Goal: Task Accomplishment & Management: Complete application form

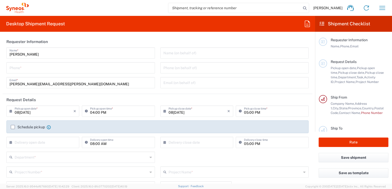
type input "[US_STATE]"
type input "[GEOGRAPHIC_DATA]"
type input "Syneos Health, LLC-[GEOGRAPHIC_DATA] [GEOGRAPHIC_DATA] [GEOGRAPHIC_DATA]"
click at [9, 110] on icon at bounding box center [11, 111] width 5 height 8
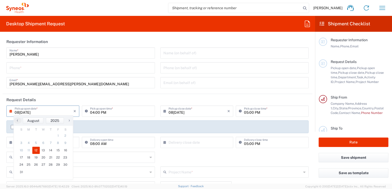
click at [28, 112] on input "08[DATE]" at bounding box center [44, 110] width 59 height 9
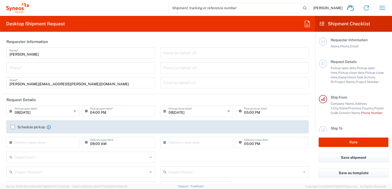
click at [27, 111] on input "08[DATE]" at bounding box center [44, 110] width 59 height 9
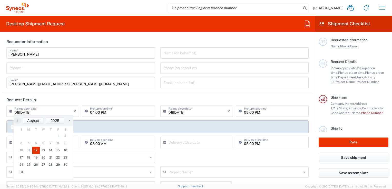
click at [14, 109] on icon at bounding box center [11, 111] width 5 height 8
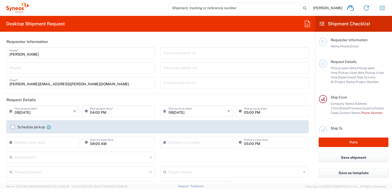
click at [19, 110] on input "08[DATE]" at bounding box center [44, 110] width 59 height 9
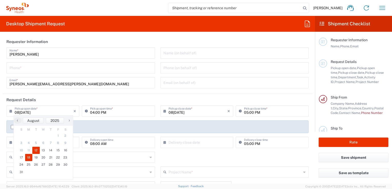
click at [28, 158] on span "18" at bounding box center [28, 157] width 7 height 7
type input "0[DATE]"
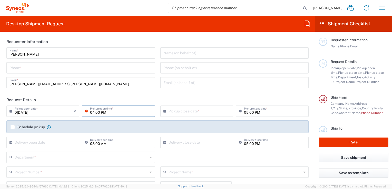
click at [98, 110] on input "04:00 PM" at bounding box center [121, 110] width 62 height 9
click at [85, 110] on icon at bounding box center [87, 111] width 5 height 8
click at [95, 112] on input "04:00 PM" at bounding box center [121, 110] width 62 height 9
click at [177, 119] on div "× Pickup close date * Cancel Apply" at bounding box center [196, 113] width 75 height 15
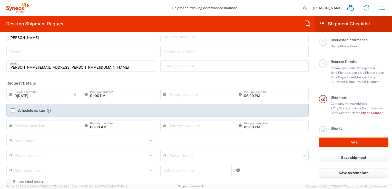
scroll to position [26, 0]
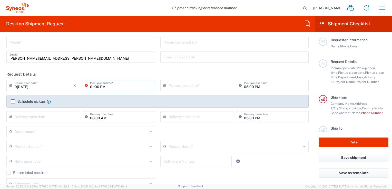
click at [93, 89] on input "01:00 PM" at bounding box center [121, 85] width 62 height 9
click at [108, 87] on input "01:00 PM" at bounding box center [121, 85] width 62 height 9
type input "09:00 AM"
click at [126, 99] on div "Schedule pickup When scheduling a pickup please be sure to meet the following c…" at bounding box center [157, 101] width 302 height 13
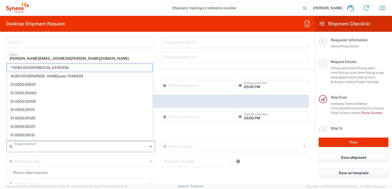
click at [80, 146] on input "text" at bounding box center [81, 146] width 133 height 9
click at [60, 68] on span "**6183 DEPARTMENTAL EXPENSE" at bounding box center [79, 68] width 145 height 8
type input "**6183 DEPARTMENTAL EXPENSE"
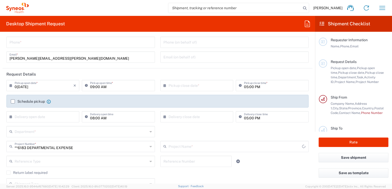
type input "6183"
click at [88, 126] on div "Department *" at bounding box center [80, 131] width 148 height 11
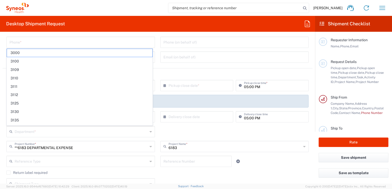
click at [29, 154] on div "**6183 DEPARTMENTAL EXPENSE Project Number * **6183 DEPARTMENTAL EXPENSE #C2015…" at bounding box center [81, 148] width 154 height 15
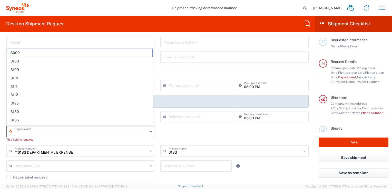
click at [29, 132] on input "text" at bounding box center [81, 131] width 133 height 9
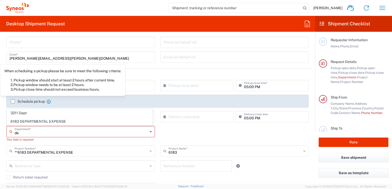
type input "d"
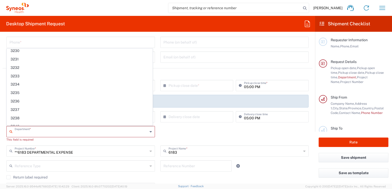
scroll to position [0, 0]
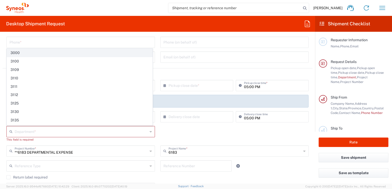
click at [25, 53] on span "3000" at bounding box center [79, 53] width 145 height 8
type input "3000"
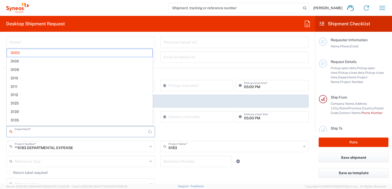
click at [35, 131] on input "text" at bounding box center [82, 131] width 134 height 9
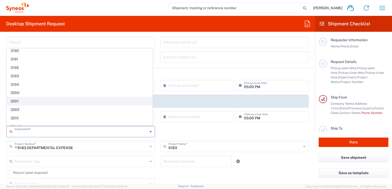
scroll to position [154, 0]
click at [25, 98] on span "3211 Dept" at bounding box center [79, 101] width 145 height 8
type input "3211 Dept"
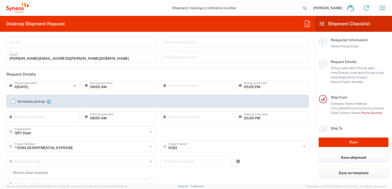
scroll to position [51, 0]
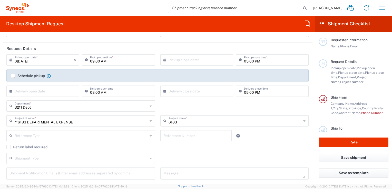
type input "**6183 DEPARTMENTAL EXPENSE"
click at [123, 123] on input "**6183 DEPARTMENTAL EXPENSE" at bounding box center [81, 120] width 133 height 9
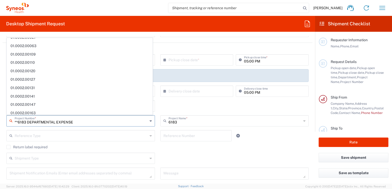
scroll to position [0, 0]
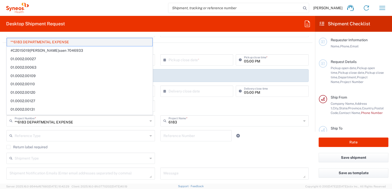
click at [89, 42] on span "**6183 DEPARTMENTAL EXPENSE" at bounding box center [79, 42] width 145 height 8
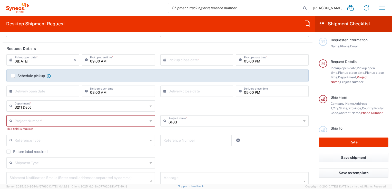
click at [21, 120] on input "text" at bounding box center [81, 120] width 133 height 9
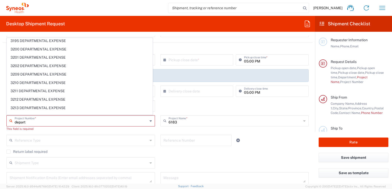
scroll to position [282, 0]
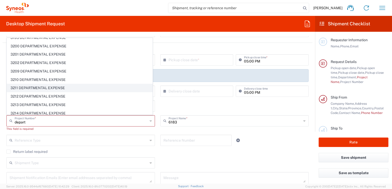
click at [41, 84] on span "3211 DEPARTMENTAL EXPENSE" at bounding box center [79, 88] width 145 height 8
type input "3211 DEPARTMENTAL EXPENSE"
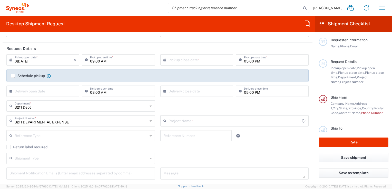
type input "3211 DEPARTMENTAL EXPENSE"
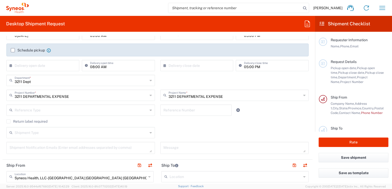
click at [149, 111] on icon at bounding box center [150, 110] width 2 height 8
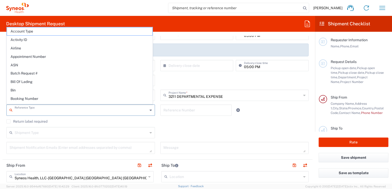
click at [126, 111] on input "text" at bounding box center [81, 109] width 133 height 9
click at [119, 124] on div "Return label required" at bounding box center [157, 123] width 302 height 8
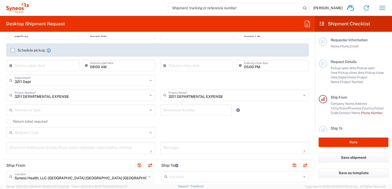
click at [146, 132] on div "Shipment Type" at bounding box center [80, 132] width 148 height 11
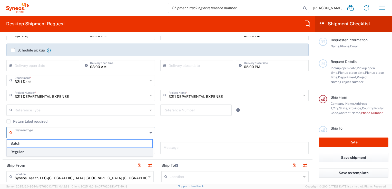
click at [100, 149] on span "Regular" at bounding box center [79, 152] width 145 height 8
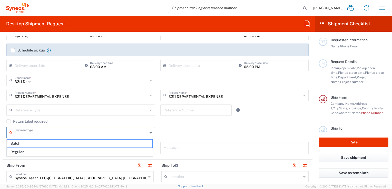
type input "Regular"
click at [118, 109] on input "text" at bounding box center [81, 109] width 133 height 9
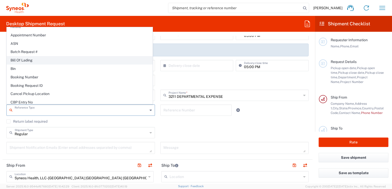
scroll to position [0, 0]
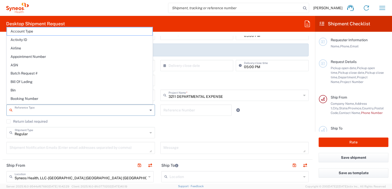
click at [174, 130] on div "Regular Shipment Type Batch Regular" at bounding box center [157, 134] width 307 height 15
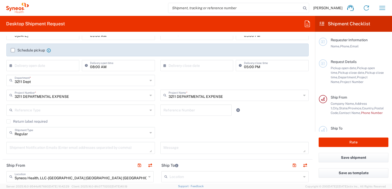
click at [219, 131] on div "Regular Shipment Type Batch Regular" at bounding box center [157, 134] width 307 height 15
click at [272, 130] on div "Regular Shipment Type Batch Regular" at bounding box center [157, 134] width 307 height 15
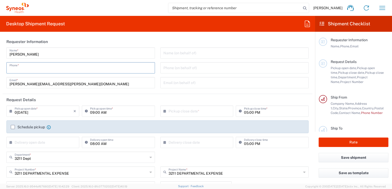
click at [82, 68] on input "tel" at bounding box center [80, 67] width 142 height 9
drag, startPoint x: 43, startPoint y: 69, endPoint x: 6, endPoint y: 67, distance: 36.7
click at [6, 67] on div "[PHONE_NUMBER] Phone *" at bounding box center [80, 67] width 148 height 11
type input "[PHONE_NUMBER]"
click at [86, 88] on div "[PERSON_NAME][EMAIL_ADDRESS][PERSON_NAME][DOMAIN_NAME] Email *" at bounding box center [80, 82] width 148 height 11
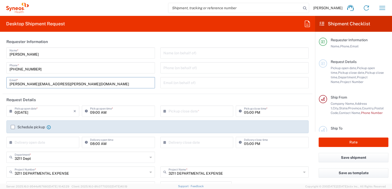
click at [90, 85] on input "[PERSON_NAME][EMAIL_ADDRESS][PERSON_NAME][DOMAIN_NAME]" at bounding box center [80, 82] width 142 height 9
click at [97, 72] on div "[PHONE_NUMBER] Phone *" at bounding box center [80, 67] width 148 height 11
click at [109, 84] on input "[PERSON_NAME][EMAIL_ADDRESS][PERSON_NAME][DOMAIN_NAME]" at bounding box center [80, 82] width 142 height 9
drag, startPoint x: 78, startPoint y: 84, endPoint x: -1, endPoint y: 84, distance: 78.9
click at [0, 84] on html "[PERSON_NAME] Home Shipment estimator Shipment tracking Desktop shipment reques…" at bounding box center [196, 94] width 392 height 189
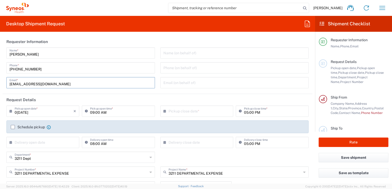
type input "[EMAIL_ADDRESS][DOMAIN_NAME]"
click at [121, 99] on header "Request Details" at bounding box center [158, 100] width 310 height 12
click at [165, 111] on icon at bounding box center [165, 111] width 5 height 8
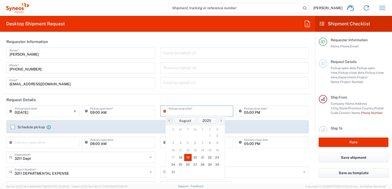
click at [187, 157] on span "19" at bounding box center [187, 157] width 7 height 7
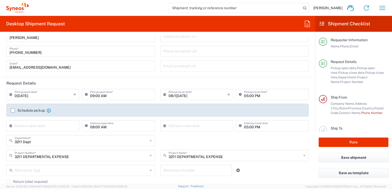
scroll to position [26, 0]
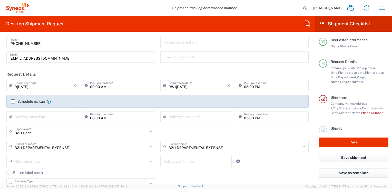
click at [185, 87] on input "08/1[DATE]" at bounding box center [197, 85] width 59 height 9
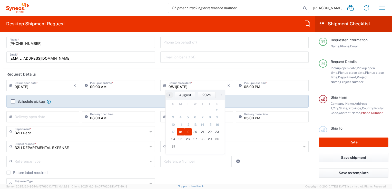
click at [180, 131] on span "18" at bounding box center [180, 131] width 7 height 7
type input "0[DATE]"
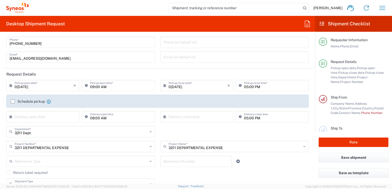
click at [10, 116] on icon at bounding box center [11, 117] width 5 height 8
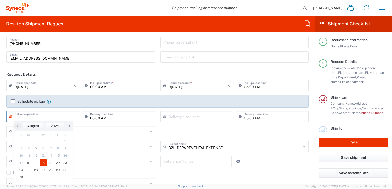
click at [41, 164] on span "20" at bounding box center [43, 162] width 7 height 7
type input "0[DATE]"
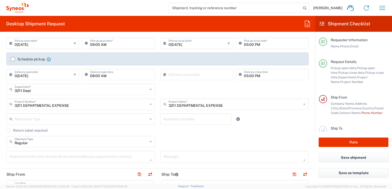
scroll to position [77, 0]
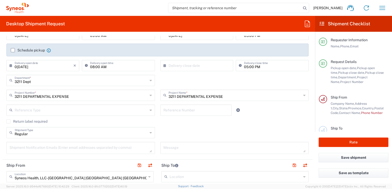
click at [149, 111] on icon at bounding box center [150, 110] width 2 height 8
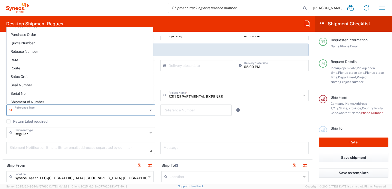
scroll to position [384, 0]
click at [54, 114] on div "Reference Type" at bounding box center [80, 110] width 148 height 11
type input "Regular"
click at [57, 131] on input "Regular" at bounding box center [81, 132] width 133 height 9
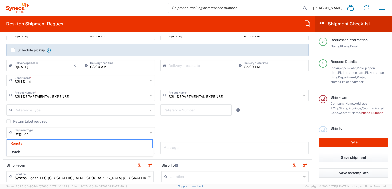
click at [165, 122] on agx-checkbox-control "Return label required" at bounding box center [157, 121] width 302 height 4
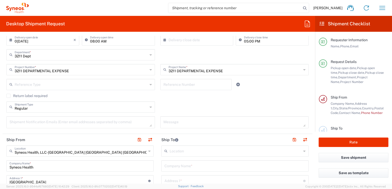
click at [149, 108] on icon at bounding box center [150, 107] width 2 height 8
drag, startPoint x: 78, startPoint y: 117, endPoint x: 153, endPoint y: 111, distance: 75.1
click at [78, 117] on span "Regular" at bounding box center [79, 118] width 145 height 8
click at [173, 107] on div "Shipment Type Regular Batch" at bounding box center [157, 108] width 307 height 15
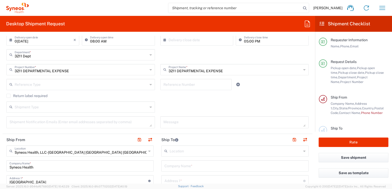
click at [36, 107] on input "text" at bounding box center [81, 106] width 133 height 9
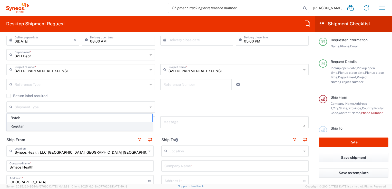
click at [20, 126] on span "Regular" at bounding box center [79, 127] width 145 height 8
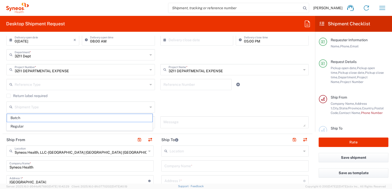
type input "Regular"
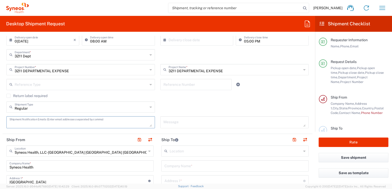
click at [74, 124] on textarea at bounding box center [80, 122] width 142 height 9
click at [57, 136] on header "Ship From" at bounding box center [80, 140] width 155 height 12
click at [66, 132] on agx-form-section "Request Details [DATE] × Pickup open date * Cancel Apply 09:00 AM Pickup open t…" at bounding box center [158, 63] width 310 height 142
click at [62, 125] on textarea "[EMAIL_ADDRESS][DOMAIN_NAME]" at bounding box center [80, 122] width 142 height 9
click at [96, 120] on textarea "[EMAIL_ADDRESS][DOMAIN_NAME]" at bounding box center [80, 122] width 142 height 9
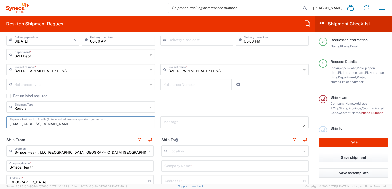
type textarea "[EMAIL_ADDRESS][DOMAIN_NAME]"
click at [177, 96] on agx-checkbox-control "Return label required" at bounding box center [157, 96] width 302 height 4
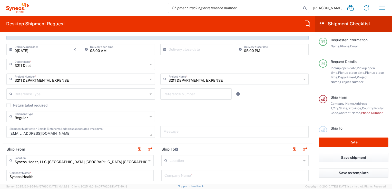
scroll to position [77, 0]
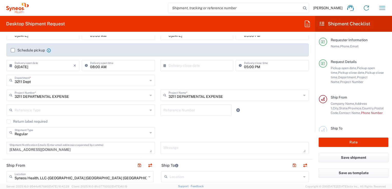
click at [8, 121] on label "Return label required" at bounding box center [26, 121] width 41 height 4
click at [8, 121] on input "Return label required" at bounding box center [8, 121] width 0 height 0
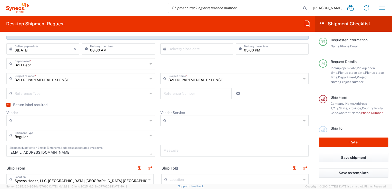
scroll to position [103, 0]
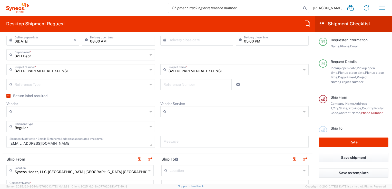
click at [149, 113] on icon at bounding box center [150, 112] width 2 height 8
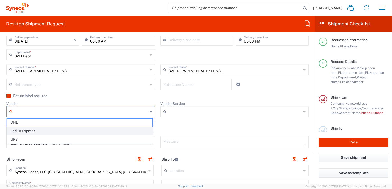
click at [29, 131] on span "FedEx Express" at bounding box center [79, 131] width 145 height 8
type input "FedEx Express"
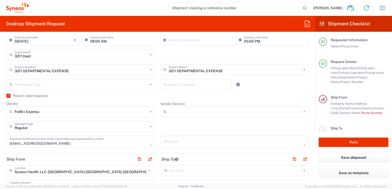
click at [303, 112] on icon at bounding box center [304, 112] width 2 height 8
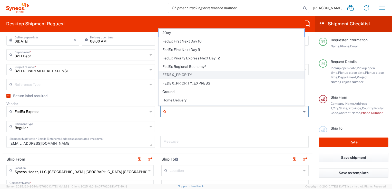
click at [186, 75] on span "FEDEX_PRIORITY" at bounding box center [231, 75] width 145 height 8
type input "FEDEX_PRIORITY"
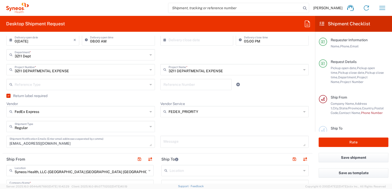
scroll to position [128, 0]
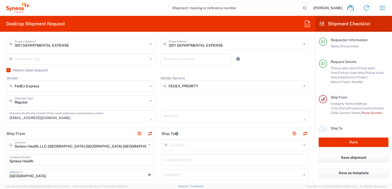
click at [150, 101] on div "Regular Shipment Type" at bounding box center [80, 100] width 148 height 11
type input "Regular"
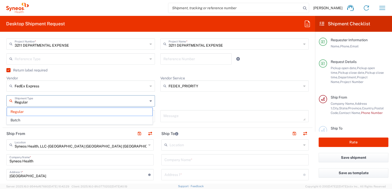
click at [150, 101] on div "Regular Shipment Type" at bounding box center [80, 100] width 148 height 11
click at [196, 102] on div "Regular Shipment Type Regular Batch" at bounding box center [157, 102] width 307 height 15
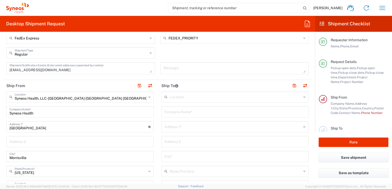
scroll to position [179, 0]
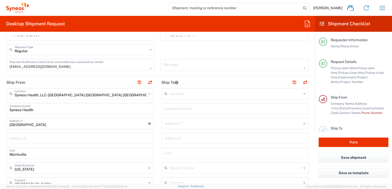
click at [303, 95] on icon at bounding box center [304, 94] width 2 height 8
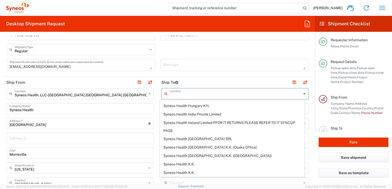
scroll to position [692, 0]
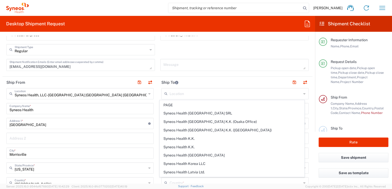
type input "SYNEOS HEALTH LLC [GEOGRAPHIC_DATA] [GEOGRAPHIC_DATA]"
type input "SYNEOS HEALTH LLC"
type input "1030 SYNC ST"
type input "Morrisville"
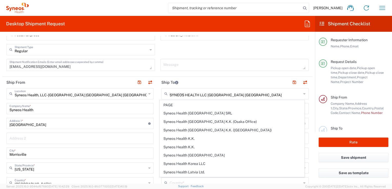
type input "[GEOGRAPHIC_DATA]"
type input "27560"
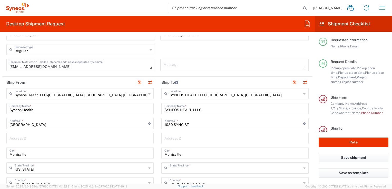
type input "[US_STATE]"
click at [146, 93] on div "Syneos Health, LLC-[GEOGRAPHIC_DATA] [GEOGRAPHIC_DATA] [GEOGRAPHIC_DATA] Locati…" at bounding box center [79, 93] width 147 height 11
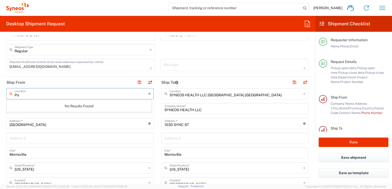
type input "P"
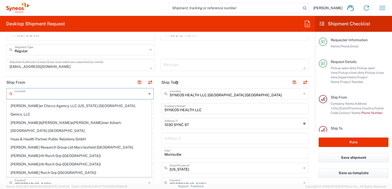
scroll to position [45, 0]
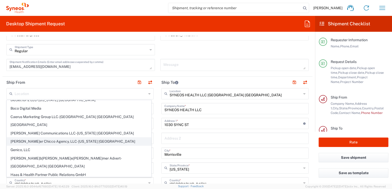
click at [126, 138] on span "[PERSON_NAME]er Chicco Agency, LLC-[US_STATE] [GEOGRAPHIC_DATA]" at bounding box center [79, 142] width 144 height 8
type input "[PERSON_NAME]er Chicco Agency, LLC-[US_STATE] [GEOGRAPHIC_DATA]"
type input "[PERSON_NAME]r Chicco Agency, L.L.C."
type input "[STREET_ADDRESS][PERSON_NAME]"
type input "40th Floor"
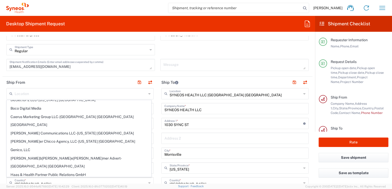
type input "[US_STATE]"
type input "10281"
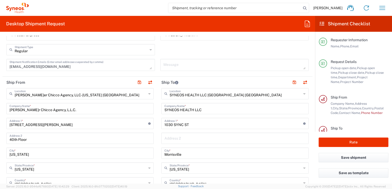
click at [146, 94] on div "[PERSON_NAME] Chicco Agency, LLC-[US_STATE] [GEOGRAPHIC_DATA] Location" at bounding box center [79, 93] width 147 height 11
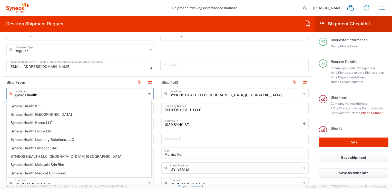
scroll to position [487, 0]
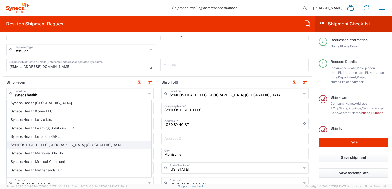
click at [43, 146] on span "SYNEOS HEALTH LLC [GEOGRAPHIC_DATA] [GEOGRAPHIC_DATA]" at bounding box center [79, 145] width 144 height 8
type input "SYNEOS HEALTH LLC [GEOGRAPHIC_DATA] [GEOGRAPHIC_DATA]"
type input "SYNEOS HEALTH LLC"
type input "1030 SYNC ST"
type input "Morrisville"
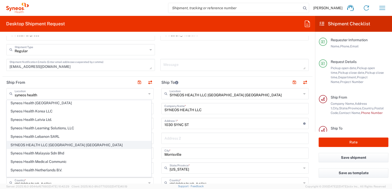
type input "[US_STATE]"
type input "27560"
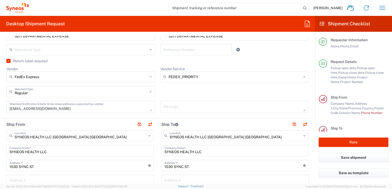
scroll to position [128, 0]
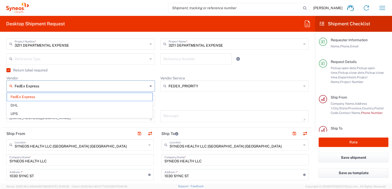
click at [67, 87] on input "FedEx Express" at bounding box center [81, 86] width 133 height 8
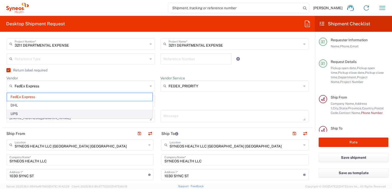
click at [66, 111] on span "UPS" at bounding box center [79, 114] width 145 height 8
type input "UPS"
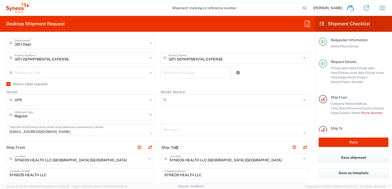
scroll to position [103, 0]
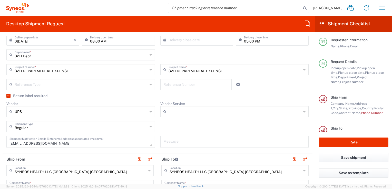
click at [149, 112] on icon at bounding box center [150, 112] width 2 height 8
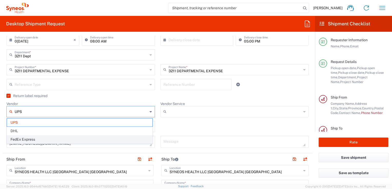
click at [32, 137] on span "FedEx Express" at bounding box center [79, 140] width 145 height 8
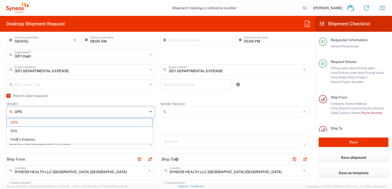
type input "FedEx Express"
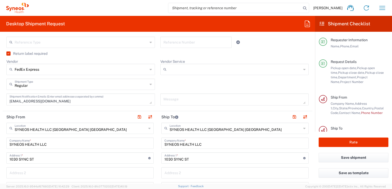
scroll to position [154, 0]
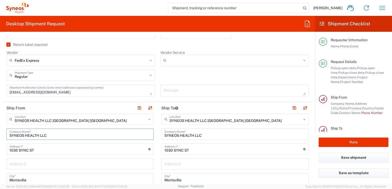
click at [55, 136] on input "SYNEOS HEALTH LLC" at bounding box center [79, 133] width 141 height 9
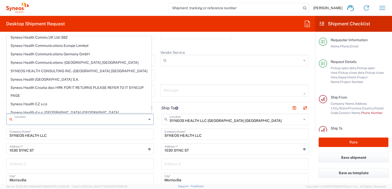
scroll to position [0, 0]
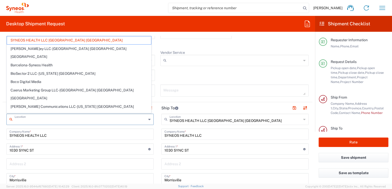
drag, startPoint x: 79, startPoint y: 121, endPoint x: 75, endPoint y: 120, distance: 4.2
click at [75, 120] on input "text" at bounding box center [81, 119] width 132 height 9
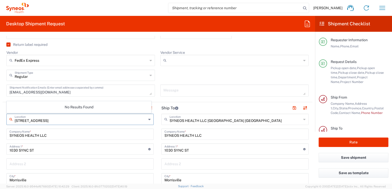
type input "[STREET_ADDRESS]"
click at [65, 138] on div "SYNEOS HEALTH LLC Company Name *" at bounding box center [79, 134] width 147 height 11
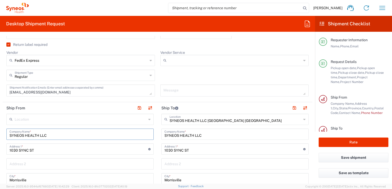
click at [65, 138] on div "SYNEOS HEALTH LLC Company Name *" at bounding box center [79, 134] width 147 height 11
type input "SYNEOS HEALTH LLC [GEOGRAPHIC_DATA] [GEOGRAPHIC_DATA]"
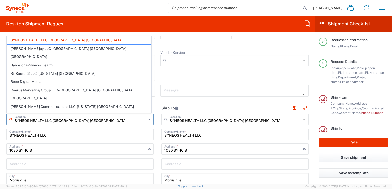
click at [34, 121] on input "SYNEOS HEALTH LLC [GEOGRAPHIC_DATA] [GEOGRAPHIC_DATA]" at bounding box center [81, 119] width 132 height 9
click at [47, 121] on input "SYNEOS HEALTH LLC [GEOGRAPHIC_DATA] [GEOGRAPHIC_DATA]" at bounding box center [81, 119] width 132 height 9
click at [41, 42] on span "SYNEOS HEALTH LLC [GEOGRAPHIC_DATA] [GEOGRAPHIC_DATA]" at bounding box center [79, 40] width 144 height 8
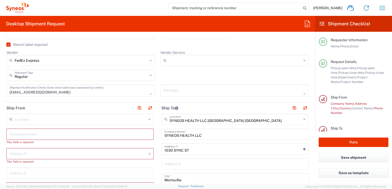
click at [64, 142] on div "This field is required" at bounding box center [79, 142] width 147 height 5
click at [37, 120] on input "text" at bounding box center [81, 119] width 132 height 9
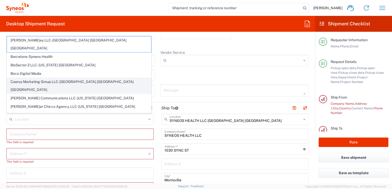
click at [117, 78] on span "Caerus Marketing Group LLC-[GEOGRAPHIC_DATA] [GEOGRAPHIC_DATA] [GEOGRAPHIC_DATA]" at bounding box center [79, 86] width 144 height 16
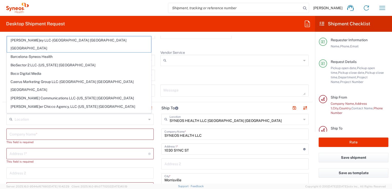
type input "Caerus Marketing Group LLC-[GEOGRAPHIC_DATA] [GEOGRAPHIC_DATA] [GEOGRAPHIC_DATA]"
type input "Caerus Marketing Group, LLC"
type input "1030 Sync St"
type input "Morrisville"
type input "[GEOGRAPHIC_DATA]"
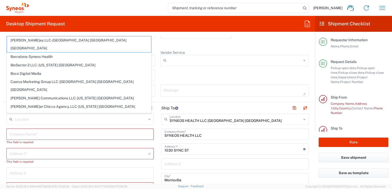
type input "27560"
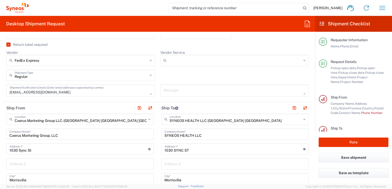
type input "[US_STATE]"
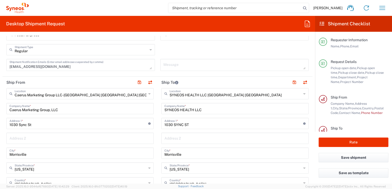
click at [61, 104] on input "Caerus Marketing Group, LLC" at bounding box center [79, 108] width 141 height 9
click at [148, 94] on icon at bounding box center [149, 94] width 2 height 8
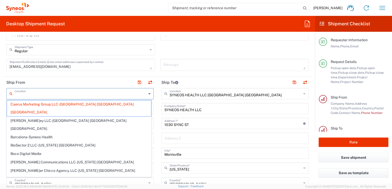
click at [42, 95] on input "text" at bounding box center [81, 93] width 132 height 9
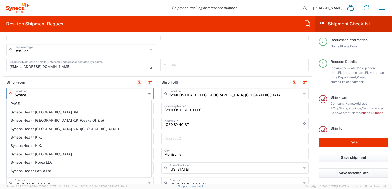
scroll to position [461, 0]
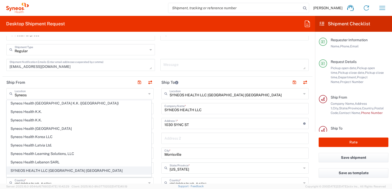
click at [60, 172] on span "SYNEOS HEALTH LLC [GEOGRAPHIC_DATA] [GEOGRAPHIC_DATA]" at bounding box center [79, 171] width 144 height 8
type input "SYNEOS HEALTH LLC [GEOGRAPHIC_DATA] [GEOGRAPHIC_DATA]"
type input "SYNEOS HEALTH LLC"
type input "1030 SYNC ST"
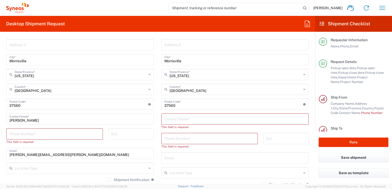
scroll to position [282, 0]
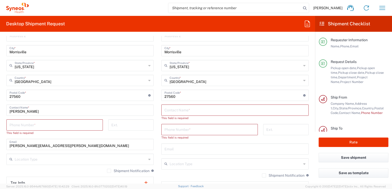
click at [78, 124] on input "tel" at bounding box center [54, 124] width 90 height 9
type input "2675359944"
type input "[EMAIL_ADDRESS][DOMAIN_NAME]"
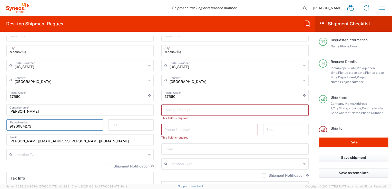
drag, startPoint x: 34, startPoint y: 126, endPoint x: 0, endPoint y: 123, distance: 33.9
click at [0, 123] on form "Requester Informatio[PERSON_NAME] Name * [PHONE_NUMBER] Phone * [EMAIL_ADDRESS]…" at bounding box center [157, 110] width 315 height 148
type input "[PHONE_NUMBER]"
click at [178, 129] on input "tel" at bounding box center [209, 129] width 90 height 9
click at [176, 111] on input "text" at bounding box center [234, 109] width 141 height 9
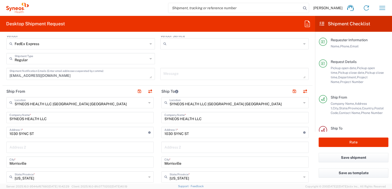
scroll to position [179, 0]
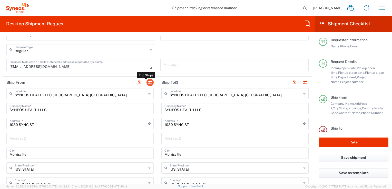
click at [146, 82] on button "button" at bounding box center [149, 82] width 7 height 7
type input "[PERSON_NAME]"
type input "[PHONE_NUMBER]"
type input "[PERSON_NAME][EMAIL_ADDRESS][PERSON_NAME][DOMAIN_NAME]"
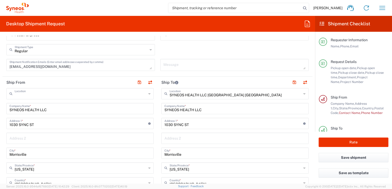
scroll to position [0, 0]
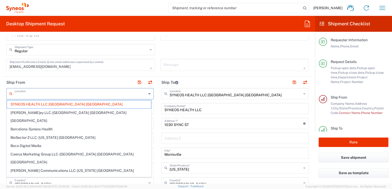
drag, startPoint x: 89, startPoint y: 94, endPoint x: 83, endPoint y: 94, distance: 6.2
click at [83, 94] on input "text" at bounding box center [81, 93] width 132 height 9
click at [128, 93] on input "text" at bounding box center [81, 93] width 132 height 9
click at [38, 93] on input "text" at bounding box center [81, 93] width 132 height 9
click at [130, 72] on div "[EMAIL_ADDRESS][DOMAIN_NAME] Shipment Notification Emails (Enter email addresse…" at bounding box center [81, 67] width 154 height 16
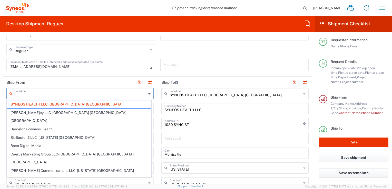
type input "SYNEOS HEALTH LLC [GEOGRAPHIC_DATA] [GEOGRAPHIC_DATA]"
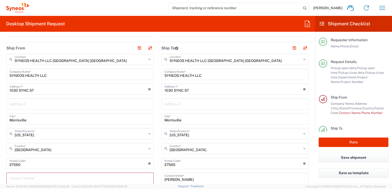
scroll to position [205, 0]
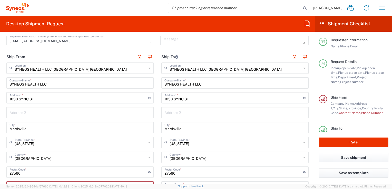
drag, startPoint x: 46, startPoint y: 99, endPoint x: 41, endPoint y: 111, distance: 13.1
click at [46, 99] on input "1030 SYNC ST" at bounding box center [78, 97] width 139 height 9
click at [40, 113] on input "text" at bounding box center [79, 112] width 141 height 9
click at [43, 99] on input "1030 SYNC ST" at bounding box center [78, 97] width 139 height 9
drag, startPoint x: 43, startPoint y: 99, endPoint x: 23, endPoint y: 97, distance: 19.6
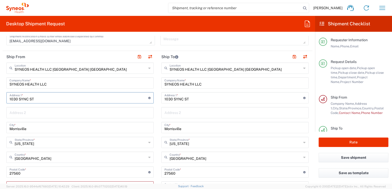
click at [23, 97] on input "1030 SYNC ST" at bounding box center [78, 97] width 139 height 9
click at [58, 119] on div "SYNEOS HEALTH LLC [GEOGRAPHIC_DATA] [GEOGRAPHIC_DATA] Location SYNEOS HEALTH LL…" at bounding box center [79, 175] width 147 height 225
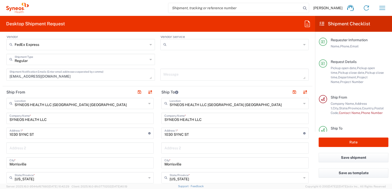
scroll to position [179, 0]
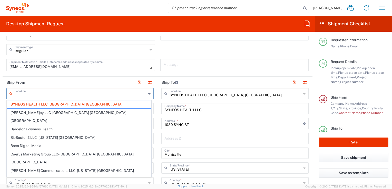
drag, startPoint x: 80, startPoint y: 95, endPoint x: 44, endPoint y: 94, distance: 36.7
click at [44, 94] on input "text" at bounding box center [81, 93] width 132 height 9
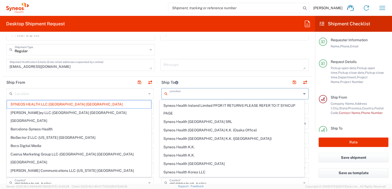
scroll to position [0, 0]
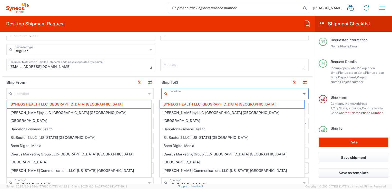
click at [250, 96] on input "text" at bounding box center [235, 93] width 132 height 9
type input "SYNEOS HEALTH LLC [GEOGRAPHIC_DATA] [GEOGRAPHIC_DATA]"
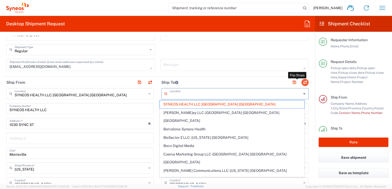
click at [301, 83] on button "button" at bounding box center [304, 82] width 7 height 7
type input "[PERSON_NAME]"
type input "[PHONE_NUMBER]"
type input "[PERSON_NAME][EMAIL_ADDRESS][PERSON_NAME][DOMAIN_NAME]"
type input "SYNEOS HEALTH LLC [GEOGRAPHIC_DATA] [GEOGRAPHIC_DATA]"
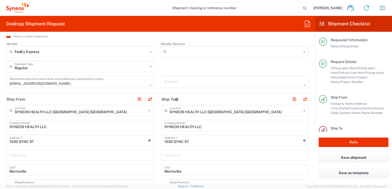
scroll to position [154, 0]
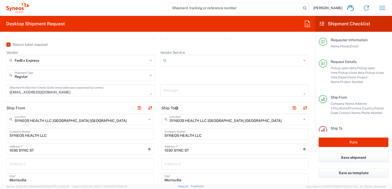
click at [145, 119] on div "SYNEOS HEALTH LLC [GEOGRAPHIC_DATA] [GEOGRAPHIC_DATA] Location" at bounding box center [79, 119] width 147 height 11
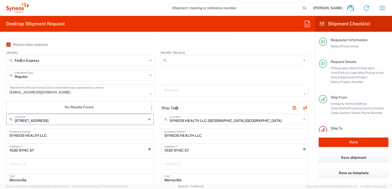
type input "[STREET_ADDRESS]"
click at [128, 147] on input "1030 SYNC ST" at bounding box center [78, 148] width 139 height 9
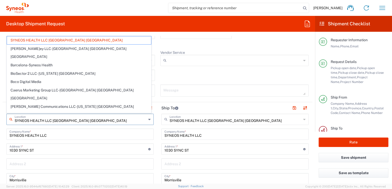
click at [66, 120] on input "SYNEOS HEALTH LLC [GEOGRAPHIC_DATA] [GEOGRAPHIC_DATA]" at bounding box center [81, 119] width 132 height 9
drag, startPoint x: 79, startPoint y: 120, endPoint x: 11, endPoint y: 118, distance: 68.2
click at [11, 118] on div "SYNEOS HEALTH LLC [GEOGRAPHIC_DATA] [GEOGRAPHIC_DATA] Location" at bounding box center [79, 119] width 147 height 11
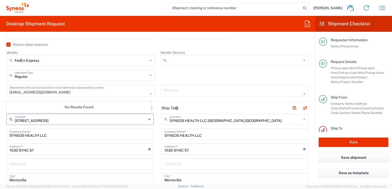
type input "[STREET_ADDRESS]"
click at [23, 136] on input "SYNEOS HEALTH LLC" at bounding box center [79, 133] width 141 height 9
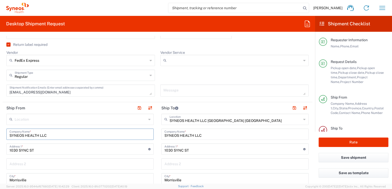
click at [74, 136] on input "SYNEOS HEALTH LLC" at bounding box center [79, 133] width 141 height 9
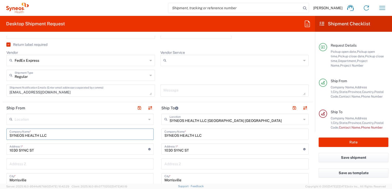
scroll to position [18, 0]
click at [362, 92] on span "Country," at bounding box center [368, 91] width 12 height 4
click at [351, 89] on span "State/Province," at bounding box center [350, 91] width 23 height 4
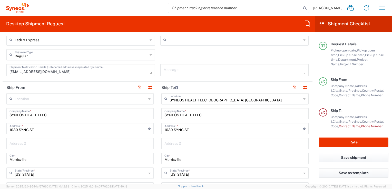
scroll to position [179, 0]
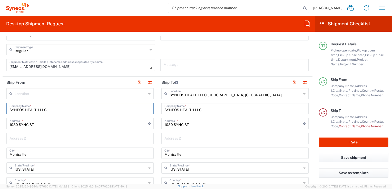
click at [60, 107] on input "SYNEOS HEALTH LLC" at bounding box center [79, 108] width 141 height 9
type input "SYNEOS HEALTH LLC [GEOGRAPHIC_DATA] [GEOGRAPHIC_DATA]"
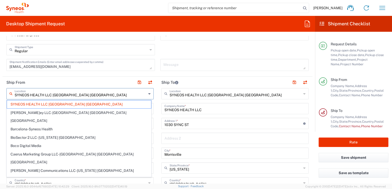
click at [56, 95] on input "SYNEOS HEALTH LLC [GEOGRAPHIC_DATA] [GEOGRAPHIC_DATA]" at bounding box center [81, 93] width 132 height 9
click at [61, 104] on span "SYNEOS HEALTH LLC [GEOGRAPHIC_DATA] [GEOGRAPHIC_DATA]" at bounding box center [79, 104] width 144 height 8
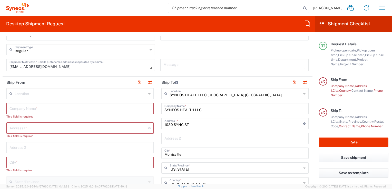
click at [31, 95] on input "text" at bounding box center [81, 93] width 132 height 9
type input "1809"
drag, startPoint x: 43, startPoint y: 128, endPoint x: 60, endPoint y: 116, distance: 21.7
click at [43, 128] on input "text" at bounding box center [78, 127] width 139 height 9
click at [62, 94] on input "text" at bounding box center [81, 93] width 132 height 9
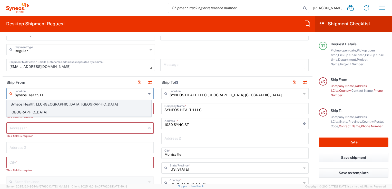
click at [64, 104] on span "Syneos Health, LLC-[GEOGRAPHIC_DATA] [GEOGRAPHIC_DATA] [GEOGRAPHIC_DATA]" at bounding box center [79, 108] width 144 height 16
type input "Syneos Health, LLC-[GEOGRAPHIC_DATA] [GEOGRAPHIC_DATA] [GEOGRAPHIC_DATA]"
type input "Syneos Health LLC"
type input "[GEOGRAPHIC_DATA]"
type input "Morrisville"
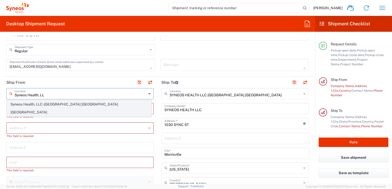
type input "[GEOGRAPHIC_DATA]"
type input "27560"
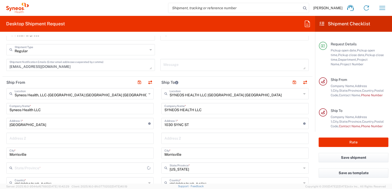
type input "[US_STATE]"
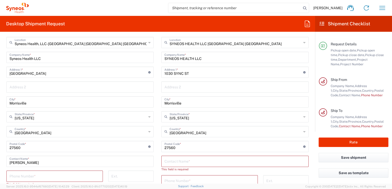
scroll to position [256, 0]
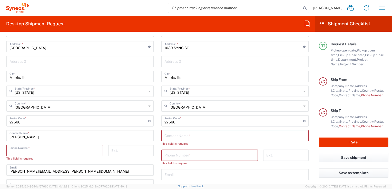
click at [63, 150] on input "tel" at bounding box center [54, 150] width 90 height 9
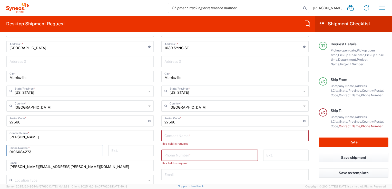
drag, startPoint x: 37, startPoint y: 150, endPoint x: 37, endPoint y: 147, distance: 2.8
click at [37, 150] on input "9196084273" at bounding box center [54, 150] width 90 height 9
drag, startPoint x: 34, startPoint y: 150, endPoint x: 7, endPoint y: 148, distance: 26.7
click at [7, 148] on div "[PHONE_NUMBER] Phone Number *" at bounding box center [54, 150] width 96 height 11
type input "[PHONE_NUMBER]"
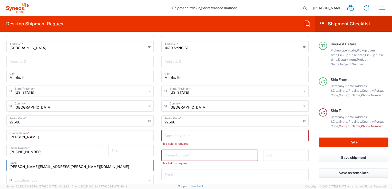
click at [99, 162] on input "[PERSON_NAME][EMAIL_ADDRESS][PERSON_NAME][DOMAIN_NAME]" at bounding box center [79, 165] width 141 height 9
drag, startPoint x: 232, startPoint y: 174, endPoint x: 230, endPoint y: 172, distance: 2.9
click at [232, 174] on input "text" at bounding box center [234, 174] width 141 height 9
type input "[PERSON_NAME][EMAIL_ADDRESS][PERSON_NAME][DOMAIN_NAME]"
type input "[PERSON_NAME][EMAIL_ADDRESS][PERSON_NAME][DOMAIN_NAME] Young"
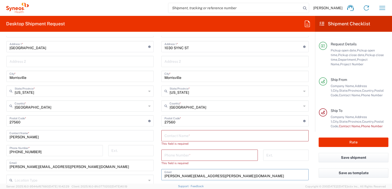
click at [175, 137] on input "text" at bounding box center [234, 135] width 141 height 9
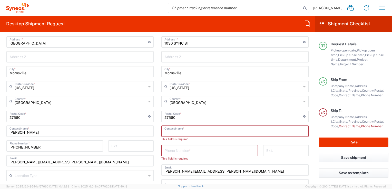
scroll to position [282, 0]
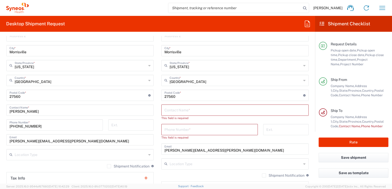
click at [180, 111] on input "text" at bounding box center [234, 109] width 141 height 9
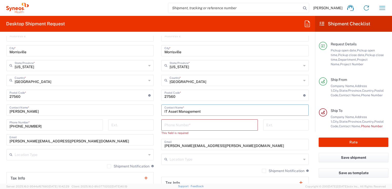
click at [178, 114] on input "IT Asset Management" at bounding box center [234, 109] width 141 height 9
click at [185, 126] on input "tel" at bounding box center [209, 124] width 90 height 9
click at [179, 110] on input "IT Asset Management" at bounding box center [234, 109] width 141 height 9
type input "IT Asset Management"
click at [178, 124] on input "tel" at bounding box center [209, 124] width 90 height 9
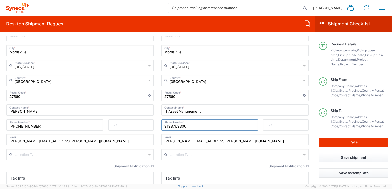
type input "9198769300"
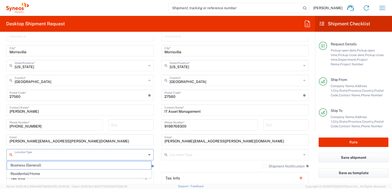
click at [140, 156] on input "text" at bounding box center [81, 154] width 132 height 9
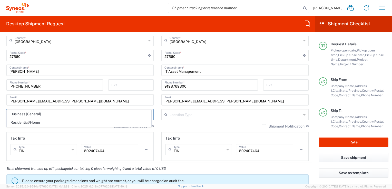
scroll to position [333, 0]
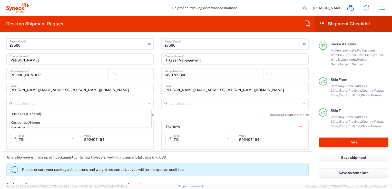
click at [148, 104] on icon at bounding box center [149, 103] width 2 height 8
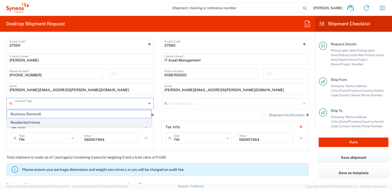
click at [50, 123] on span "Residential/Home" at bounding box center [79, 123] width 144 height 8
type input "Residential/Home"
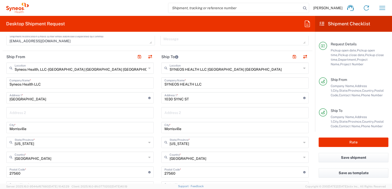
scroll to position [179, 0]
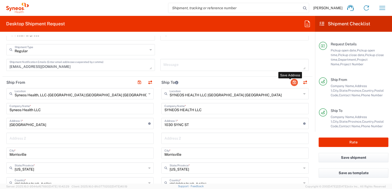
click at [290, 82] on button "button" at bounding box center [293, 82] width 7 height 7
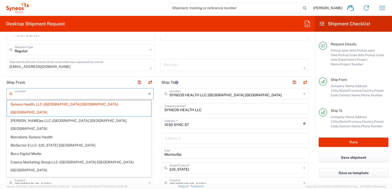
click at [23, 95] on input "text" at bounding box center [81, 93] width 132 height 9
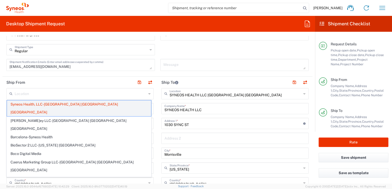
click at [76, 104] on span "Syneos Health, LLC-[GEOGRAPHIC_DATA] [GEOGRAPHIC_DATA] [GEOGRAPHIC_DATA]" at bounding box center [79, 108] width 144 height 16
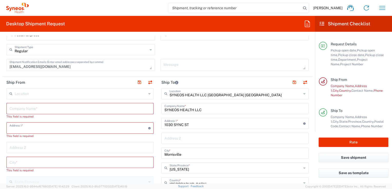
click at [39, 127] on input "text" at bounding box center [78, 127] width 139 height 9
type input "[STREET_ADDRESS]"
type input "[GEOGRAPHIC_DATA]"
type input "2675359944"
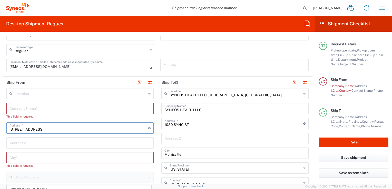
scroll to position [205, 0]
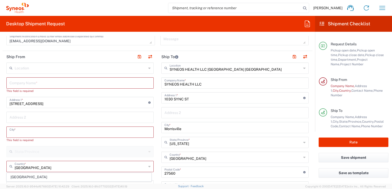
click at [32, 134] on input "text" at bounding box center [79, 131] width 141 height 9
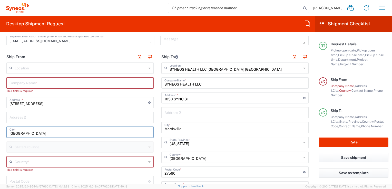
type input "[GEOGRAPHIC_DATA]"
click at [51, 134] on input "[GEOGRAPHIC_DATA]" at bounding box center [79, 131] width 141 height 9
click at [50, 133] on input "[GEOGRAPHIC_DATA]" at bounding box center [79, 131] width 141 height 9
click at [40, 162] on input "text" at bounding box center [81, 161] width 132 height 9
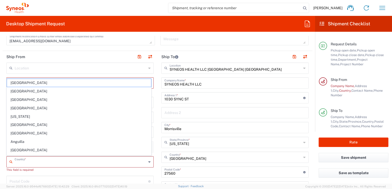
type input "[GEOGRAPHIC_DATA]"
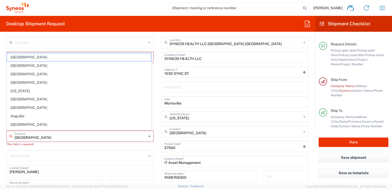
click at [36, 154] on input "undefined" at bounding box center [78, 155] width 139 height 9
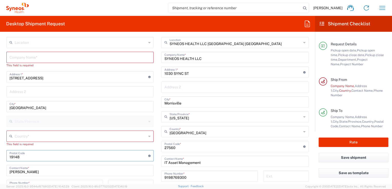
type input "19148"
click at [46, 172] on input "[PERSON_NAME]" at bounding box center [79, 170] width 141 height 9
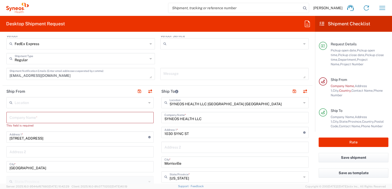
scroll to position [179, 0]
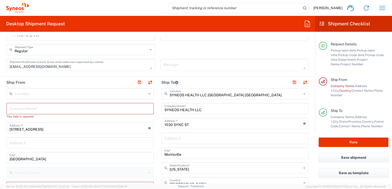
click at [35, 109] on input "text" at bounding box center [79, 108] width 141 height 9
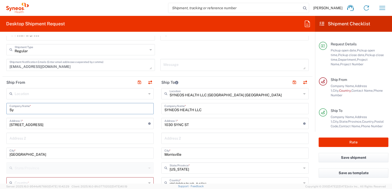
type input "S"
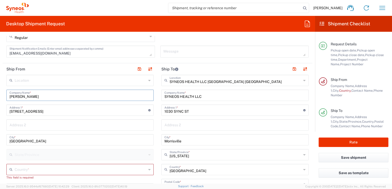
scroll to position [231, 0]
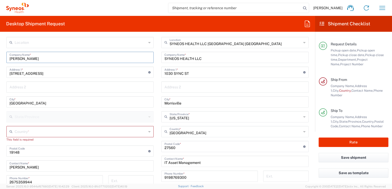
type input "[PERSON_NAME]"
click at [44, 90] on input "text" at bounding box center [79, 86] width 141 height 9
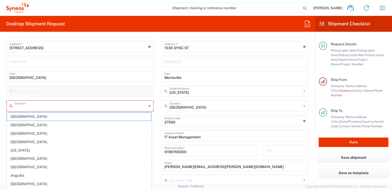
click at [45, 106] on input "text" at bounding box center [81, 105] width 132 height 9
type input "[GEOGRAPHIC_DATA]"
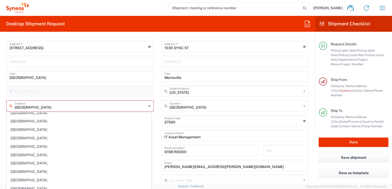
scroll to position [231, 0]
click at [50, 108] on input "[GEOGRAPHIC_DATA]" at bounding box center [81, 105] width 132 height 9
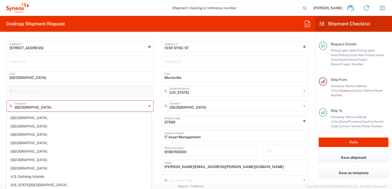
scroll to position [1915, 0]
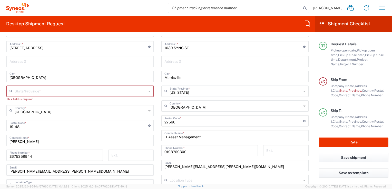
click at [146, 92] on div "State/Province *" at bounding box center [79, 91] width 147 height 11
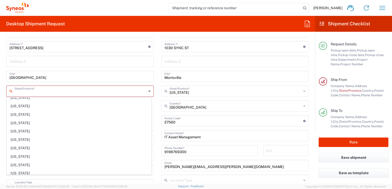
scroll to position [338, 0]
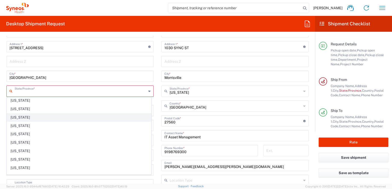
click at [25, 114] on span "[US_STATE]" at bounding box center [79, 118] width 144 height 8
type input "[US_STATE]"
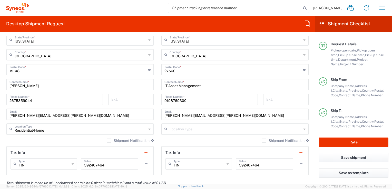
scroll to position [333, 0]
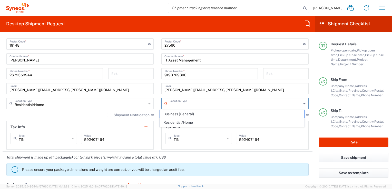
click at [296, 101] on input "text" at bounding box center [235, 103] width 132 height 9
click at [208, 114] on span "Business (General)" at bounding box center [232, 114] width 144 height 8
type input "Business (General)"
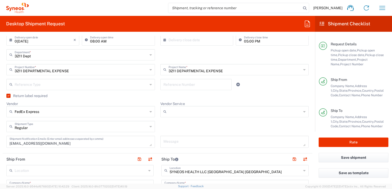
scroll to position [128, 0]
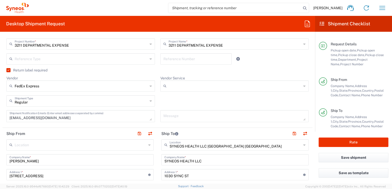
click at [303, 86] on icon at bounding box center [304, 86] width 2 height 8
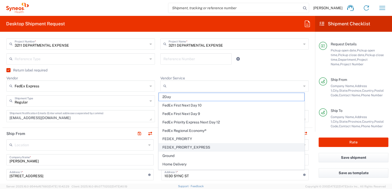
click at [206, 146] on span "FEDEX_PRIORITY_EXPRESS" at bounding box center [231, 148] width 145 height 8
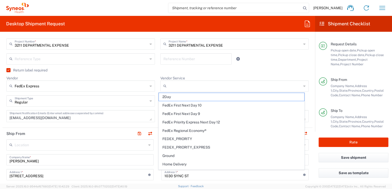
type input "FEDEX_PRIORITY_EXPRESS"
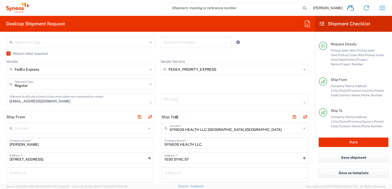
scroll to position [154, 0]
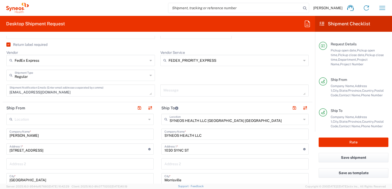
click at [204, 92] on textarea at bounding box center [234, 90] width 142 height 9
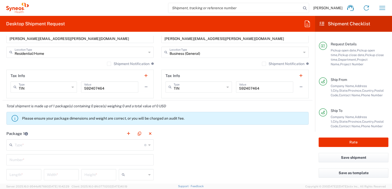
scroll to position [410, 0]
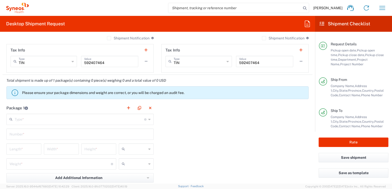
type textarea "Deliver to IT Asset Managment"
click at [148, 119] on icon at bounding box center [149, 119] width 2 height 8
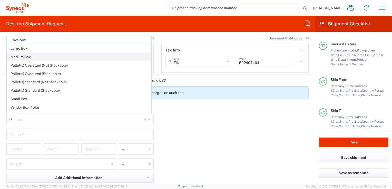
click at [24, 56] on span "Medium Box" at bounding box center [79, 57] width 144 height 8
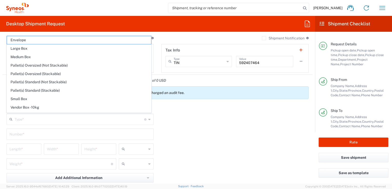
type input "Medium Box"
type input "13"
type input "11.5"
type input "2.5"
type input "in"
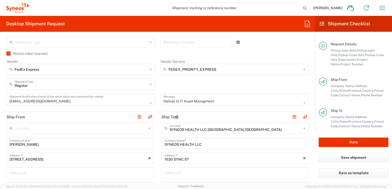
scroll to position [154, 0]
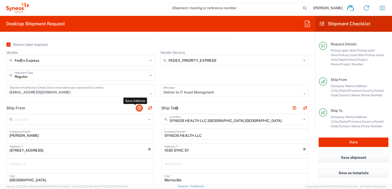
click at [137, 108] on button "button" at bounding box center [139, 108] width 7 height 7
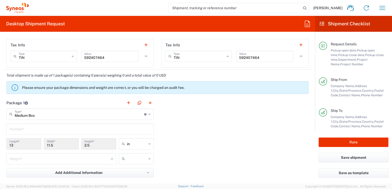
scroll to position [436, 0]
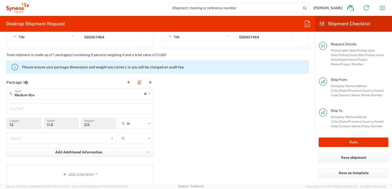
drag, startPoint x: 15, startPoint y: 125, endPoint x: 4, endPoint y: 124, distance: 10.8
click at [4, 124] on main "Medium Box Type * Material used to package goods Envelope Large Box Medium Box …" at bounding box center [80, 137] width 155 height 99
drag, startPoint x: 4, startPoint y: 124, endPoint x: 25, endPoint y: 121, distance: 21.7
click at [22, 130] on div "13 Length *" at bounding box center [23, 125] width 37 height 15
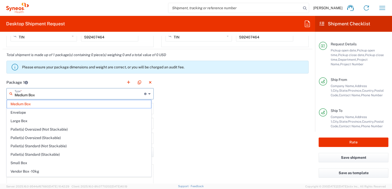
click at [36, 93] on input "Medium Box" at bounding box center [79, 93] width 129 height 9
click at [30, 162] on span "Small Box" at bounding box center [79, 163] width 144 height 8
type input "Small Box"
type input "12.25"
type input "11"
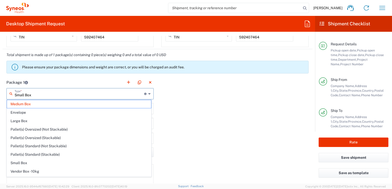
type input "1.5"
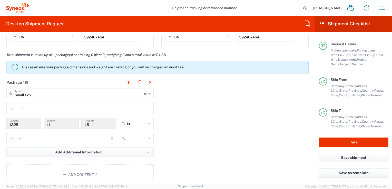
click at [146, 94] on div "Small Box Type * Material used to package goods" at bounding box center [79, 93] width 147 height 11
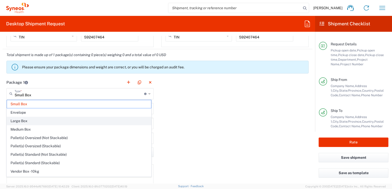
click at [28, 120] on span "Large Box" at bounding box center [79, 121] width 144 height 8
type input "Large Box"
type input "17.5"
type input "12.5"
type input "3"
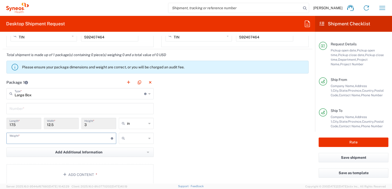
click at [77, 138] on input "number" at bounding box center [59, 138] width 101 height 9
type input "3"
click at [148, 137] on icon at bounding box center [149, 138] width 2 height 8
click at [136, 158] on span "lbs" at bounding box center [134, 157] width 33 height 8
type input "lbs"
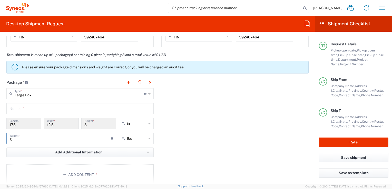
drag, startPoint x: 19, startPoint y: 141, endPoint x: 6, endPoint y: 140, distance: 12.6
click at [6, 140] on div "3 Weight * Total weight of package(s) in pounds or kilograms" at bounding box center [61, 138] width 110 height 11
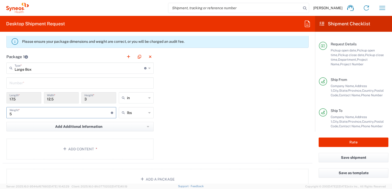
scroll to position [487, 0]
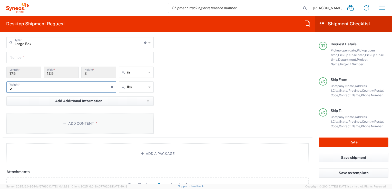
type input "5"
click at [84, 124] on button "Add Content *" at bounding box center [79, 123] width 147 height 21
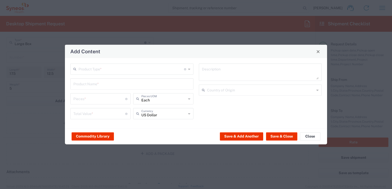
click at [190, 70] on icon at bounding box center [189, 69] width 2 height 8
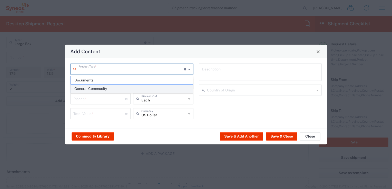
click at [139, 88] on span "General Commodity" at bounding box center [132, 89] width 122 height 8
type input "General Commodity"
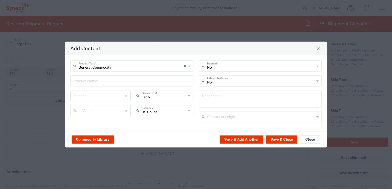
click at [129, 80] on input "text" at bounding box center [131, 80] width 117 height 9
click at [114, 97] on input "number" at bounding box center [99, 95] width 52 height 9
type input "2"
click at [126, 129] on div "General Commodity Product Type * Document: Paper document generated internally …" at bounding box center [196, 93] width 262 height 76
click at [122, 114] on input "number" at bounding box center [99, 114] width 52 height 9
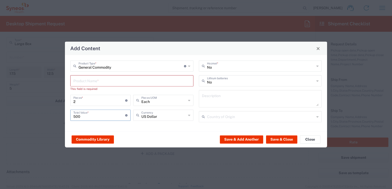
type input "500"
click at [169, 133] on div "Commodity Library Save & Add Another Save & Close Close" at bounding box center [196, 139] width 262 height 16
click at [105, 139] on button "Commodity Library" at bounding box center [93, 139] width 42 height 8
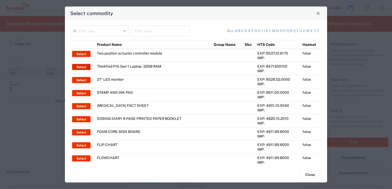
click at [78, 67] on button "Select" at bounding box center [81, 67] width 18 height 6
type input "ThinkPad P16 Gen 1 Laptop - 32GB RAM"
type input "1"
type textarea "16" - Intel Core i9 12950HX - vPro Enterprise - 32 GB RAM - 512 GB SSD"
type input "[GEOGRAPHIC_DATA]"
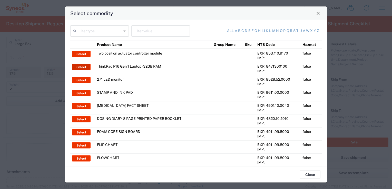
type input "Yes"
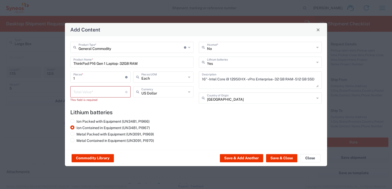
click at [112, 77] on input "1" at bounding box center [99, 76] width 52 height 9
type input "2"
click at [173, 120] on div "Ion Packed with Equipment (UN3481, PI966) Ion Contained in Equipment (UN3481, P…" at bounding box center [132, 132] width 128 height 26
click at [179, 116] on agx-lithium-batteries-content "Lithium batteries Ion Packed with Equipment (UN3481, PI966) Ion Contained in Eq…" at bounding box center [195, 127] width 251 height 36
click at [257, 78] on textarea "16" - Intel Core i9 12950HX - vPro Enterprise - 32 GB RAM - 512 GB SSD" at bounding box center [260, 80] width 117 height 14
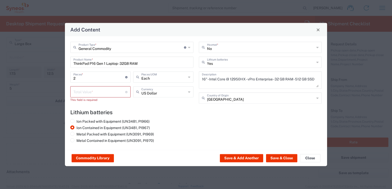
click at [263, 127] on div "Ion Packed with Equipment (UN3481, PI966) Ion Contained in Equipment (UN3481, P…" at bounding box center [196, 132] width 257 height 26
click at [315, 99] on div "China Country of Origin" at bounding box center [260, 98] width 123 height 11
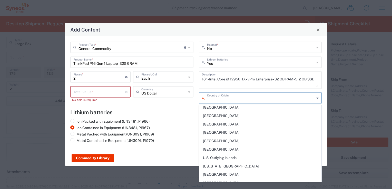
scroll to position [1900, 0]
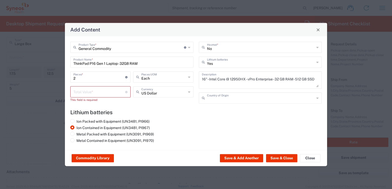
type input "[GEOGRAPHIC_DATA]"
click at [201, 128] on div "Ion Packed with Equipment (UN3481, PI966) Ion Contained in Equipment (UN3481, P…" at bounding box center [196, 132] width 257 height 26
click at [80, 93] on input "number" at bounding box center [99, 91] width 52 height 9
type input "500"
click at [194, 126] on div "Ion Packed with Equipment (UN3481, PI966) Ion Contained in Equipment (UN3481, P…" at bounding box center [132, 132] width 128 height 26
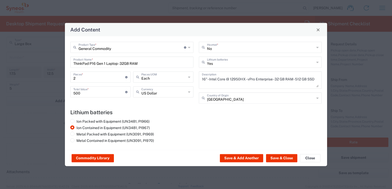
click at [189, 119] on div "Ion Packed with Equipment (UN3481, PI966) Ion Contained in Equipment (UN3481, P…" at bounding box center [132, 132] width 128 height 26
click at [79, 103] on div "General Commodity Product Type * Document: Paper document generated internally …" at bounding box center [132, 75] width 128 height 66
click at [119, 105] on div "General Commodity Product Type * Document: Paper document generated internally …" at bounding box center [132, 75] width 128 height 66
click at [76, 78] on input "2" at bounding box center [99, 76] width 52 height 9
type input "1"
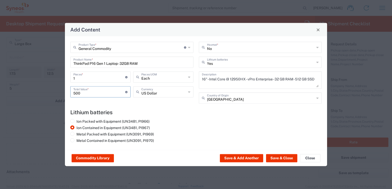
drag, startPoint x: 79, startPoint y: 93, endPoint x: 72, endPoint y: 93, distance: 7.5
click at [72, 93] on div "500 Total Value * Total value of all the pieces" at bounding box center [100, 91] width 60 height 11
type input "300"
click at [219, 125] on div "Ion Packed with Equipment (UN3481, PI966) Ion Contained in Equipment (UN3481, P…" at bounding box center [196, 132] width 257 height 26
click at [238, 157] on button "Save & Add Another" at bounding box center [241, 158] width 43 height 8
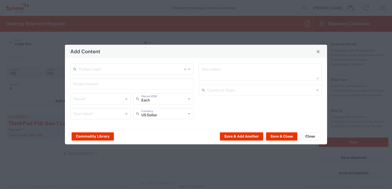
click at [94, 70] on input "text" at bounding box center [130, 68] width 105 height 9
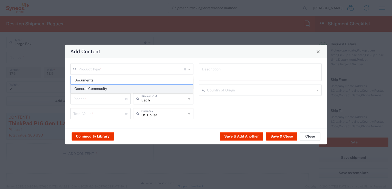
click at [98, 87] on span "General Commodity" at bounding box center [132, 89] width 122 height 8
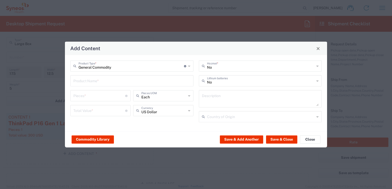
click at [100, 80] on input "text" at bounding box center [131, 80] width 117 height 9
type input "General Commodity"
click at [118, 70] on input "General Commodity" at bounding box center [130, 65] width 105 height 9
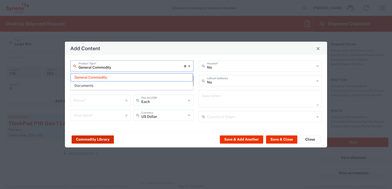
click at [99, 140] on button "Commodity Library" at bounding box center [93, 139] width 42 height 8
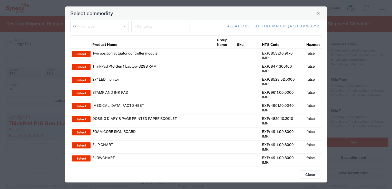
scroll to position [0, 0]
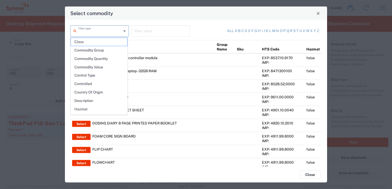
click at [109, 32] on input "text" at bounding box center [99, 30] width 43 height 9
click at [241, 31] on link "c" at bounding box center [242, 30] width 3 height 5
type input "Product Name"
type input "c"
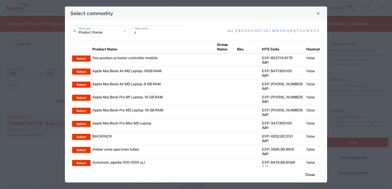
click at [144, 34] on input "c" at bounding box center [160, 30] width 52 height 9
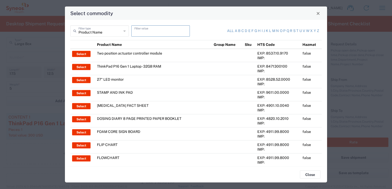
click at [123, 31] on icon at bounding box center [124, 31] width 2 height 8
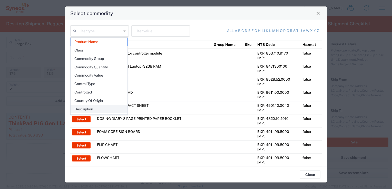
click at [108, 107] on span "Description" at bounding box center [99, 109] width 56 height 8
type input "Description"
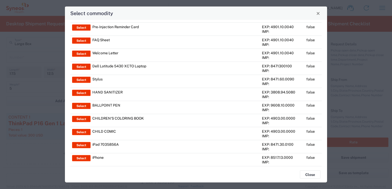
scroll to position [671, 0]
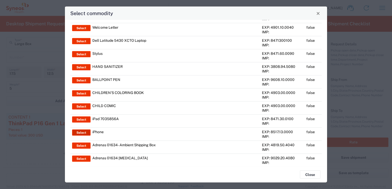
click at [85, 130] on button "Select" at bounding box center [81, 133] width 18 height 6
type input "iPhone"
type input "1"
type input "0"
type textarea "Apple iPhone mobile device"
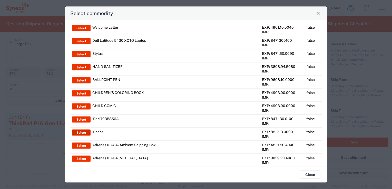
type input "[GEOGRAPHIC_DATA]"
type input "Yes"
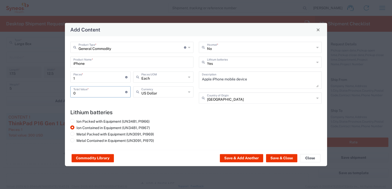
click at [76, 94] on input "0" at bounding box center [99, 91] width 52 height 9
type input "300"
click at [192, 121] on div "Ion Packed with Equipment (UN3481, PI966) Ion Contained in Equipment (UN3481, P…" at bounding box center [132, 132] width 128 height 26
click at [315, 99] on div "China Country of Origin" at bounding box center [260, 98] width 123 height 11
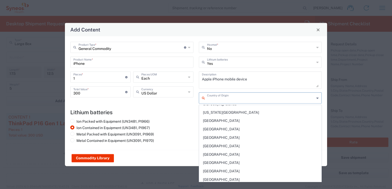
scroll to position [1913, 0]
click at [223, 184] on span "[GEOGRAPHIC_DATA]" at bounding box center [260, 188] width 122 height 8
type input "[GEOGRAPHIC_DATA]"
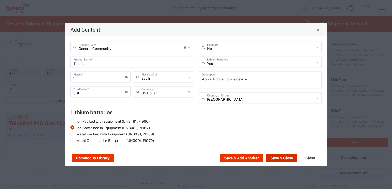
click at [277, 158] on button "Save & Close" at bounding box center [281, 158] width 31 height 8
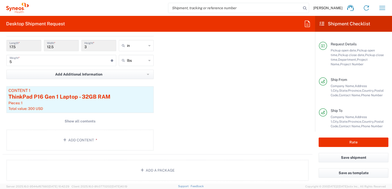
scroll to position [505, 0]
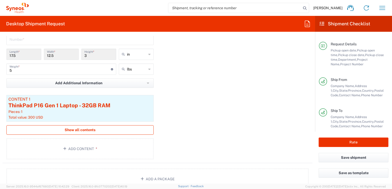
click at [83, 129] on span "Show all contents" at bounding box center [80, 130] width 31 height 5
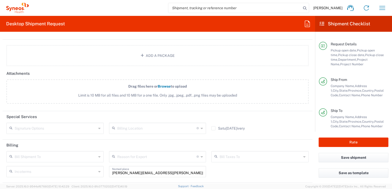
scroll to position [684, 0]
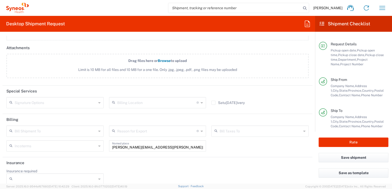
click at [95, 103] on div "Signature Options" at bounding box center [54, 102] width 97 height 11
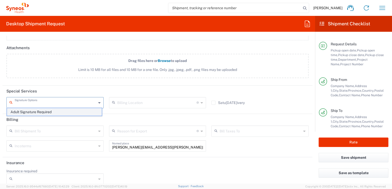
click at [88, 111] on span "Adult Signature Required" at bounding box center [54, 112] width 95 height 8
type input "Adult Signature Required"
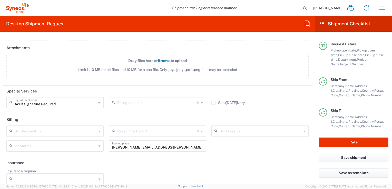
click at [200, 99] on icon at bounding box center [201, 103] width 2 height 8
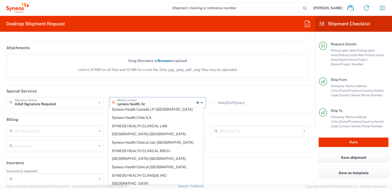
scroll to position [0, 0]
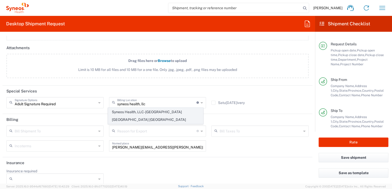
click at [160, 111] on span "Syneos Health, LLC-[GEOGRAPHIC_DATA] [GEOGRAPHIC_DATA] [GEOGRAPHIC_DATA]" at bounding box center [155, 116] width 95 height 16
type input "Syneos Health, LLC-[GEOGRAPHIC_DATA] [GEOGRAPHIC_DATA] [GEOGRAPHIC_DATA]"
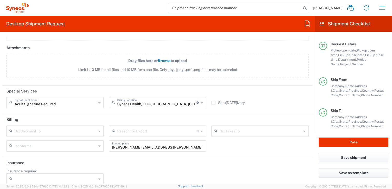
click at [98, 130] on icon at bounding box center [99, 131] width 2 height 8
click at [84, 119] on header "Billing" at bounding box center [158, 120] width 310 height 12
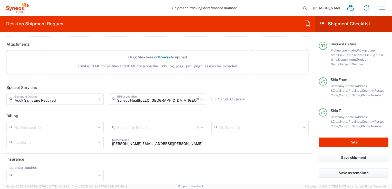
scroll to position [689, 0]
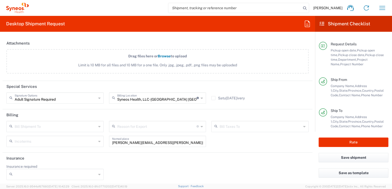
click at [98, 126] on icon at bounding box center [99, 127] width 2 height 8
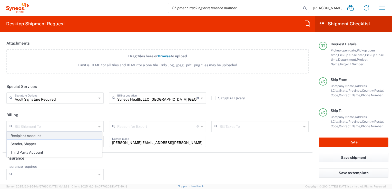
click at [37, 136] on span "Recipient Account" at bounding box center [54, 136] width 95 height 8
type input "Recipient Account"
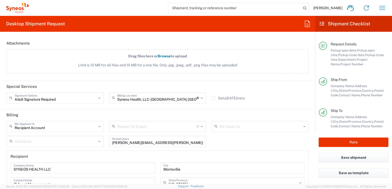
click at [98, 140] on icon at bounding box center [99, 141] width 2 height 8
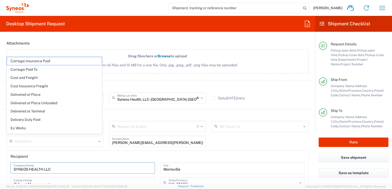
click at [58, 167] on input "SYNEOS HEALTH LLC" at bounding box center [83, 167] width 138 height 9
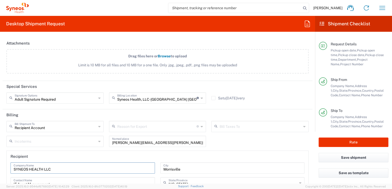
click at [200, 124] on icon at bounding box center [201, 127] width 2 height 8
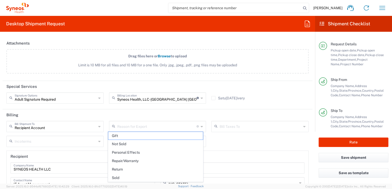
click at [200, 124] on icon at bounding box center [201, 127] width 2 height 8
click at [91, 168] on input "SYNEOS HEALTH LLC" at bounding box center [83, 167] width 138 height 9
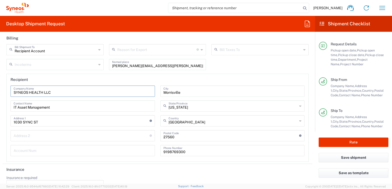
scroll to position [777, 0]
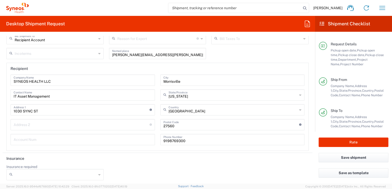
click at [98, 174] on icon at bounding box center [99, 175] width 2 height 8
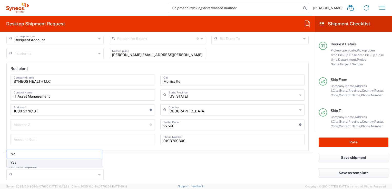
click at [41, 163] on span "Yes" at bounding box center [54, 163] width 95 height 8
type input "Yes"
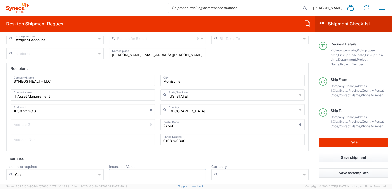
click at [145, 175] on input "Insurance Value" at bounding box center [157, 175] width 91 height 8
type input "500"
click at [298, 174] on div at bounding box center [259, 174] width 97 height 11
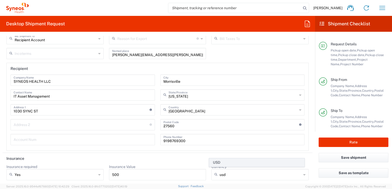
click at [220, 162] on span "USD" at bounding box center [256, 163] width 95 height 8
type input "USD"
click at [342, 157] on button "Save shipment" at bounding box center [353, 157] width 70 height 9
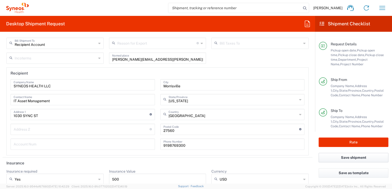
scroll to position [781, 0]
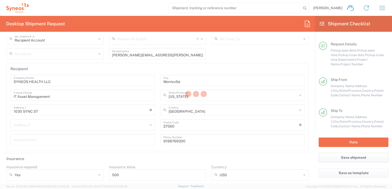
type input "3211 DEPARTMENTAL EXPENSE"
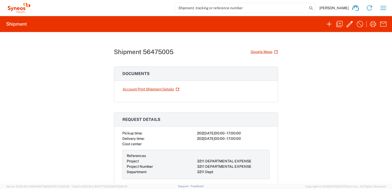
click at [300, 56] on div "Shipment 56475005 Google Maps Documents Account Print Shipment Details Request …" at bounding box center [196, 108] width 392 height 152
click at [147, 88] on link "Account Print Shipment Details" at bounding box center [150, 89] width 57 height 9
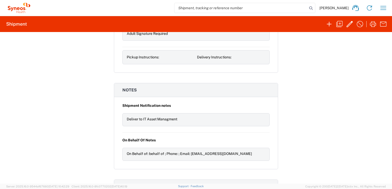
scroll to position [487, 0]
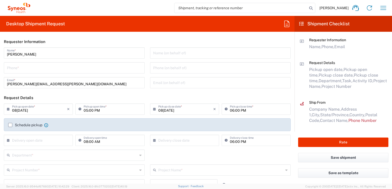
type input "[US_STATE]"
type input "[GEOGRAPHIC_DATA]"
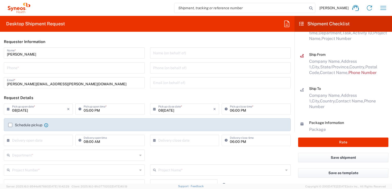
scroll to position [51, 0]
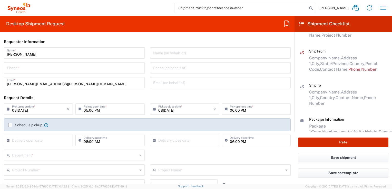
click at [343, 143] on button "Rate" at bounding box center [343, 142] width 90 height 9
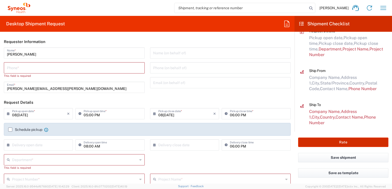
scroll to position [30, 0]
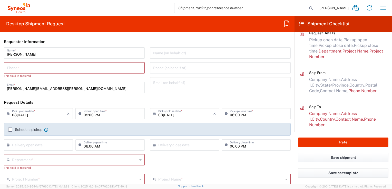
click at [12, 130] on label "Schedule pickup" at bounding box center [25, 130] width 34 height 4
click at [10, 130] on input "Schedule pickup" at bounding box center [10, 130] width 0 height 0
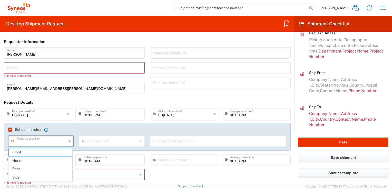
click at [41, 141] on input "text" at bounding box center [41, 140] width 50 height 9
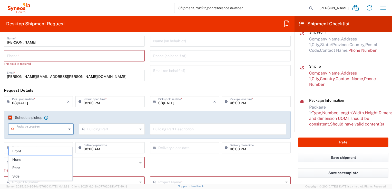
scroll to position [0, 0]
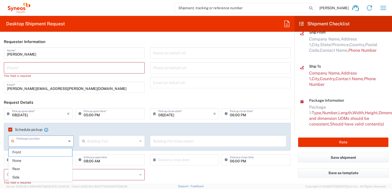
click at [46, 67] on input "tel" at bounding box center [74, 67] width 135 height 9
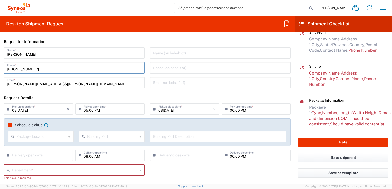
type input "[PHONE_NUMBER]"
click at [99, 91] on div "[PERSON_NAME] Name * [PHONE_NUMBER] Phone * [EMAIL_ADDRESS][PERSON_NAME][DOMAIN…" at bounding box center [74, 69] width 146 height 45
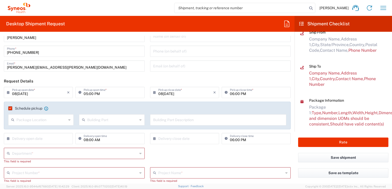
scroll to position [26, 0]
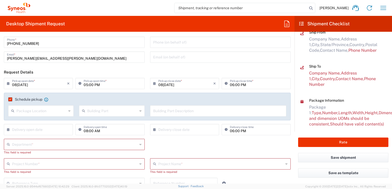
click at [136, 144] on div "Department *" at bounding box center [74, 144] width 141 height 11
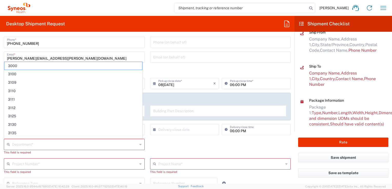
click at [163, 147] on div "Department * 3000 3100 3109 3110 3111 3112 3125 3130 3135 3136 3150 3155 3165 3…" at bounding box center [147, 148] width 292 height 19
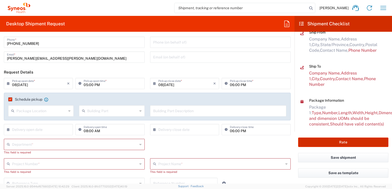
click at [337, 144] on button "Rate" at bounding box center [343, 142] width 90 height 9
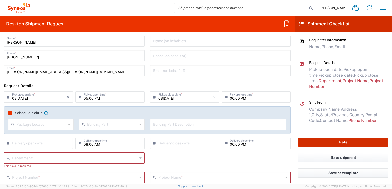
scroll to position [0, 0]
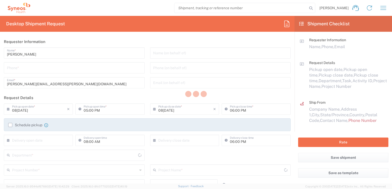
type input "[US_STATE]"
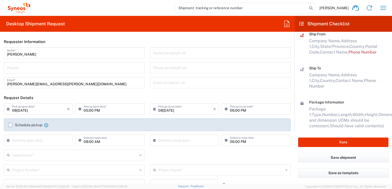
scroll to position [70, 0]
click at [12, 124] on label "Schedule pickup" at bounding box center [25, 125] width 34 height 4
click at [10, 125] on input "Schedule pickup" at bounding box center [10, 125] width 0 height 0
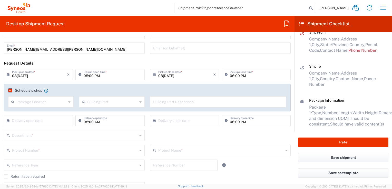
scroll to position [0, 0]
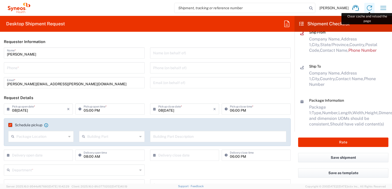
click at [369, 7] on icon at bounding box center [369, 8] width 8 height 8
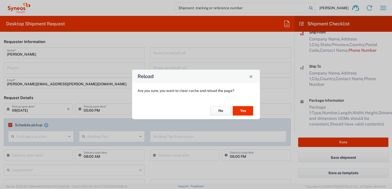
click at [216, 111] on button "No" at bounding box center [220, 110] width 21 height 9
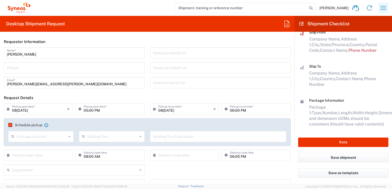
click at [382, 6] on icon "button" at bounding box center [383, 8] width 8 height 8
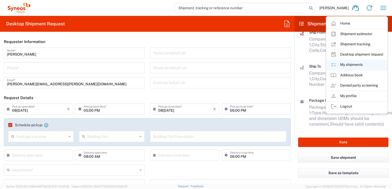
click at [362, 65] on link "My shipments" at bounding box center [356, 65] width 61 height 10
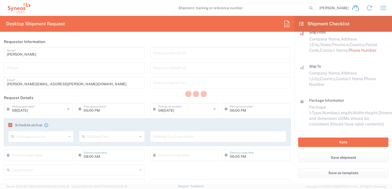
scroll to position [65, 0]
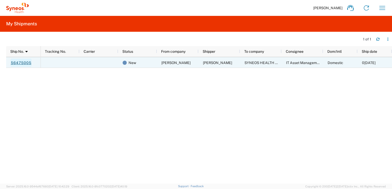
click at [16, 63] on link "56475005" at bounding box center [21, 63] width 21 height 8
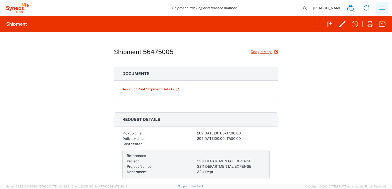
click at [380, 9] on icon "button" at bounding box center [382, 8] width 8 height 8
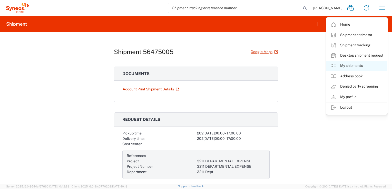
click at [347, 64] on link "My shipments" at bounding box center [356, 66] width 61 height 10
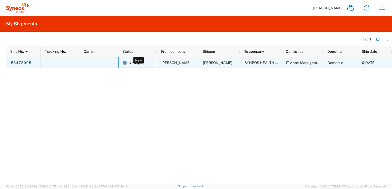
click at [131, 63] on span "New" at bounding box center [132, 62] width 8 height 11
click at [370, 63] on span "0[DATE]" at bounding box center [369, 63] width 14 height 4
click at [14, 64] on link "56475005" at bounding box center [21, 63] width 21 height 8
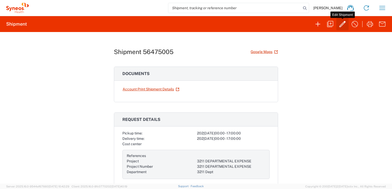
click at [342, 24] on icon "button" at bounding box center [342, 24] width 6 height 6
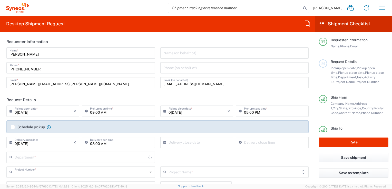
type input "3211 DEPARTMENTAL EXPENSE"
type input "FEDEX_PRIORITY_EXPRESS"
type input "[US_STATE]"
type input "Large Box"
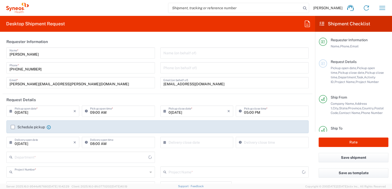
type input "[US_STATE]"
type input "3211 DEPARTMENTAL EXPENSE"
type input "3211 Dept"
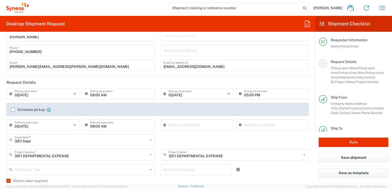
scroll to position [26, 0]
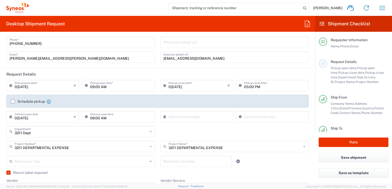
click at [13, 102] on label "Schedule pickup" at bounding box center [28, 101] width 34 height 4
click at [13, 101] on input "Schedule pickup" at bounding box center [13, 101] width 0 height 0
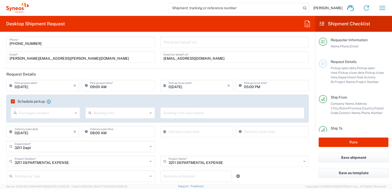
click at [75, 112] on icon at bounding box center [76, 113] width 2 height 8
click at [35, 124] on span "Front" at bounding box center [44, 124] width 67 height 8
type input "Front"
click at [109, 115] on input "text" at bounding box center [121, 112] width 54 height 9
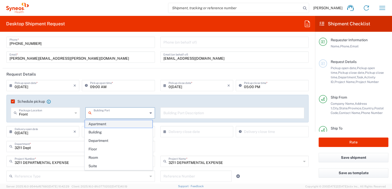
click at [99, 123] on span "Apartment" at bounding box center [118, 124] width 67 height 8
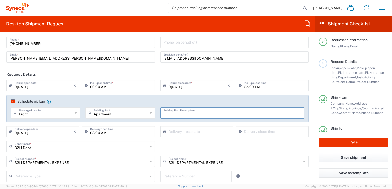
click at [174, 113] on input "text" at bounding box center [232, 112] width 138 height 9
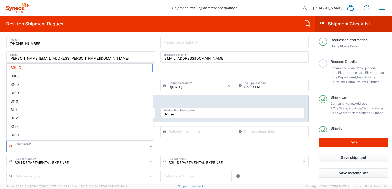
click at [145, 146] on input "text" at bounding box center [81, 146] width 133 height 9
click at [174, 74] on header "Request Details" at bounding box center [158, 74] width 310 height 12
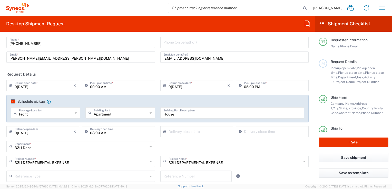
scroll to position [51, 0]
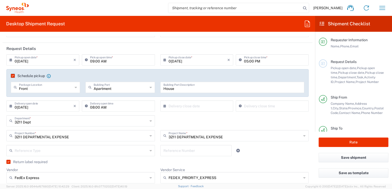
click at [149, 87] on icon at bounding box center [150, 87] width 2 height 8
click at [116, 106] on span "Building" at bounding box center [118, 107] width 67 height 8
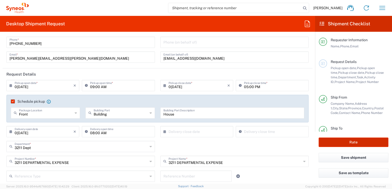
click at [356, 141] on button "Rate" at bounding box center [353, 142] width 70 height 9
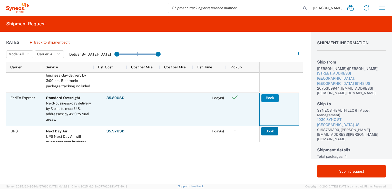
click at [271, 98] on button "Book" at bounding box center [269, 98] width 17 height 8
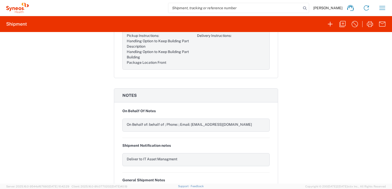
scroll to position [732, 0]
click at [385, 11] on icon "button" at bounding box center [382, 8] width 8 height 8
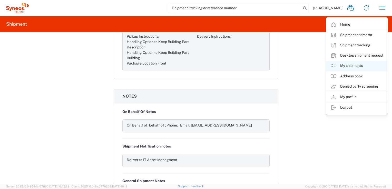
click at [348, 66] on link "My shipments" at bounding box center [356, 66] width 61 height 10
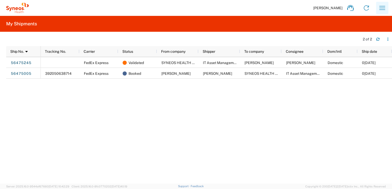
click at [382, 9] on icon "button" at bounding box center [382, 8] width 6 height 4
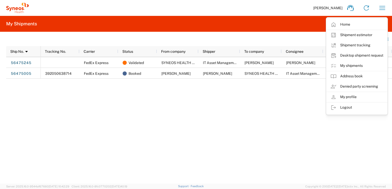
click at [172, 115] on div "FedEx Express Validated SYNEOS HEALTH LLC IT Asset Management [PERSON_NAME] [PE…" at bounding box center [216, 120] width 351 height 127
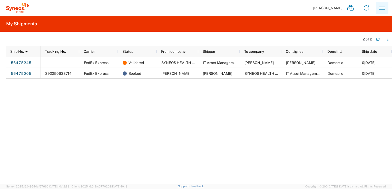
click at [379, 7] on icon "button" at bounding box center [382, 8] width 8 height 8
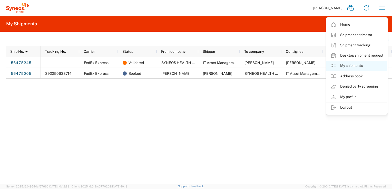
click at [358, 66] on link "My shipments" at bounding box center [356, 66] width 61 height 10
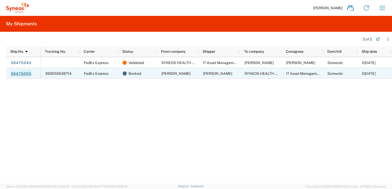
click at [25, 74] on link "56475005" at bounding box center [21, 73] width 21 height 8
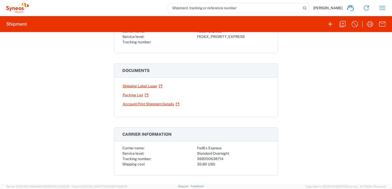
scroll to position [103, 0]
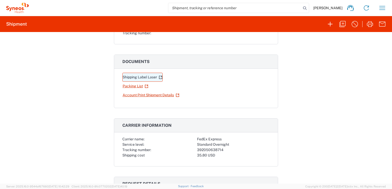
click at [136, 76] on link "Shipping Label Laser" at bounding box center [142, 77] width 40 height 9
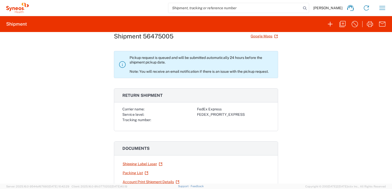
scroll to position [0, 0]
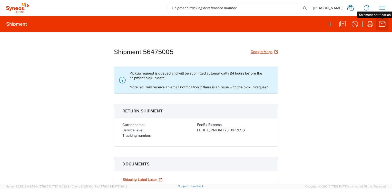
click at [382, 22] on icon "button" at bounding box center [382, 24] width 8 height 8
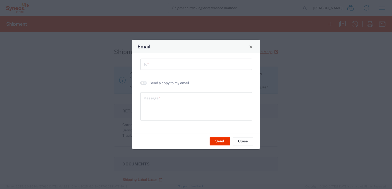
click at [144, 83] on button "button" at bounding box center [143, 83] width 7 height 4
click at [174, 58] on div "To * Send a copy to my email Message *" at bounding box center [196, 93] width 128 height 80
click at [174, 65] on input "text" at bounding box center [195, 63] width 105 height 9
click at [162, 98] on textarea at bounding box center [195, 106] width 105 height 25
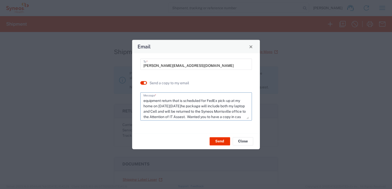
scroll to position [10, 0]
click at [189, 111] on textarea "Hi [PERSON_NAME], Sharing my tracking forms for my equipment return that is sch…" at bounding box center [195, 106] width 105 height 25
click at [216, 140] on button "Send" at bounding box center [219, 141] width 21 height 8
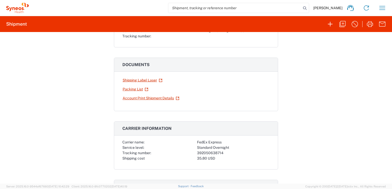
scroll to position [103, 0]
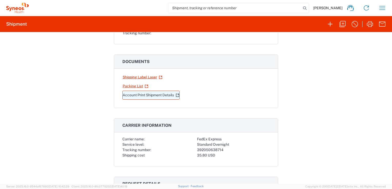
click at [144, 96] on link "Account Print Shipment Details" at bounding box center [150, 95] width 57 height 9
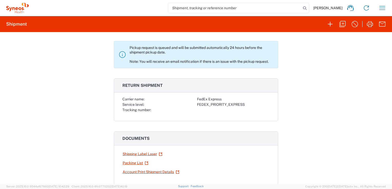
scroll to position [0, 0]
